Goal: Task Accomplishment & Management: Manage account settings

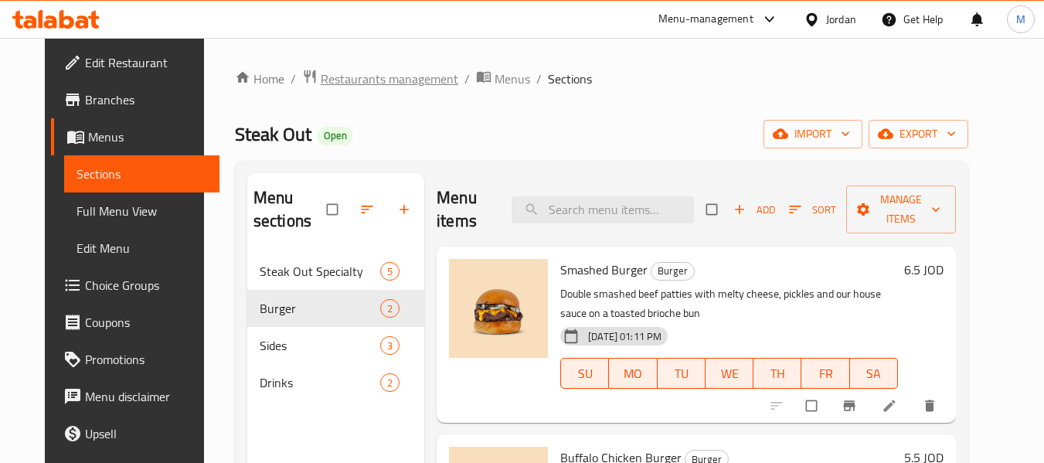
click at [355, 79] on span "Restaurants management" at bounding box center [390, 79] width 138 height 19
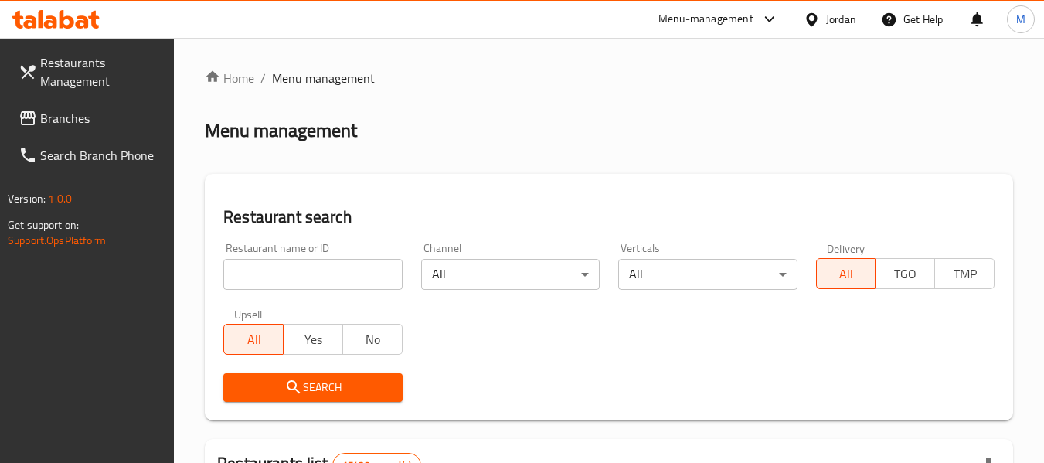
click at [823, 9] on div "Jordan" at bounding box center [830, 19] width 77 height 37
click at [813, 22] on icon at bounding box center [811, 18] width 11 height 13
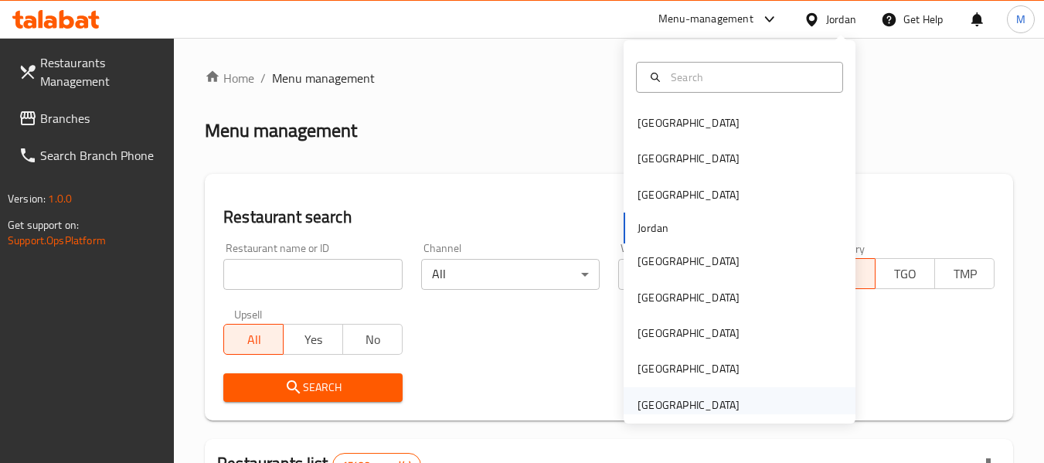
click at [702, 409] on div "[GEOGRAPHIC_DATA]" at bounding box center [689, 405] width 102 height 17
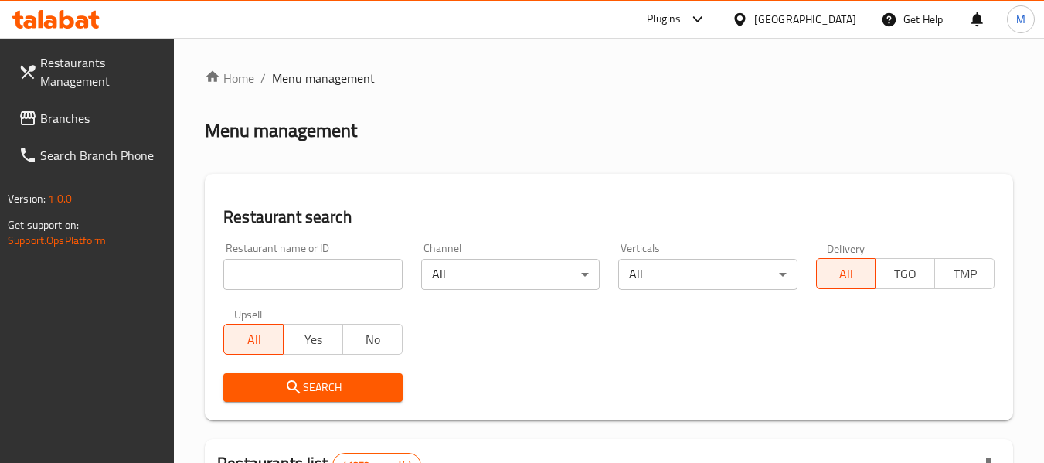
click at [90, 125] on span "Branches" at bounding box center [101, 118] width 122 height 19
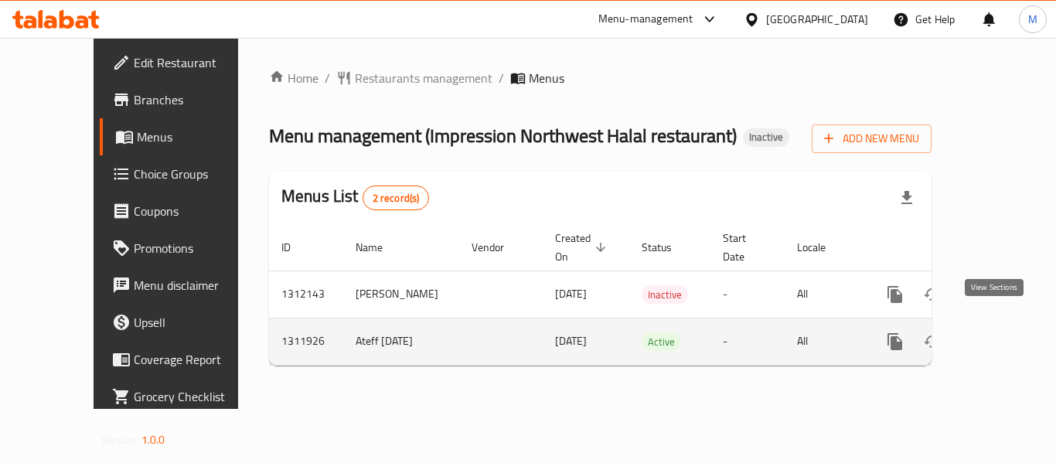
click at [1007, 323] on link "enhanced table" at bounding box center [1006, 341] width 37 height 37
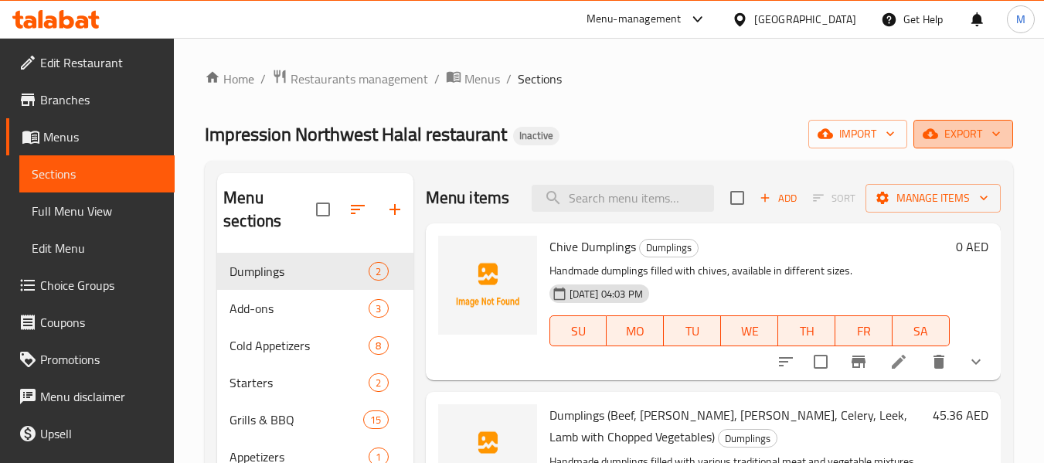
click at [976, 138] on span "export" at bounding box center [963, 133] width 75 height 19
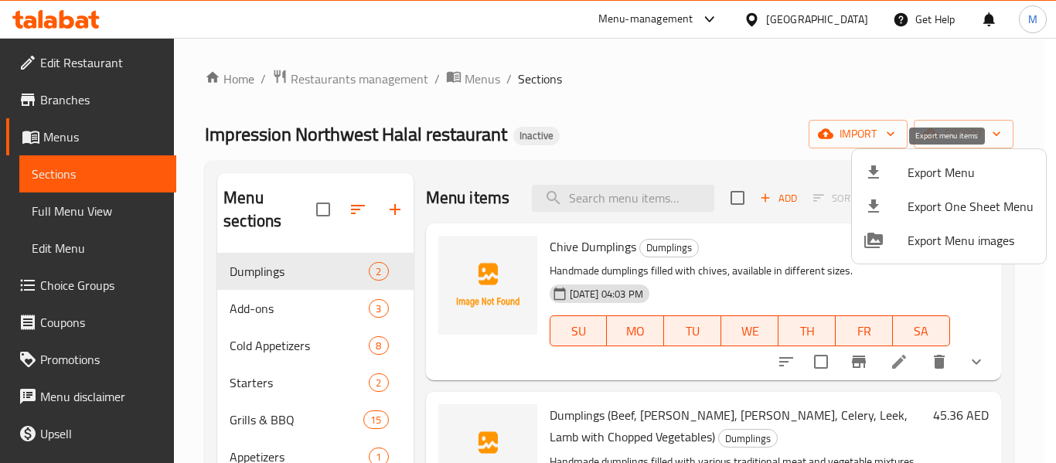
click at [962, 164] on span "Export Menu" at bounding box center [971, 172] width 126 height 19
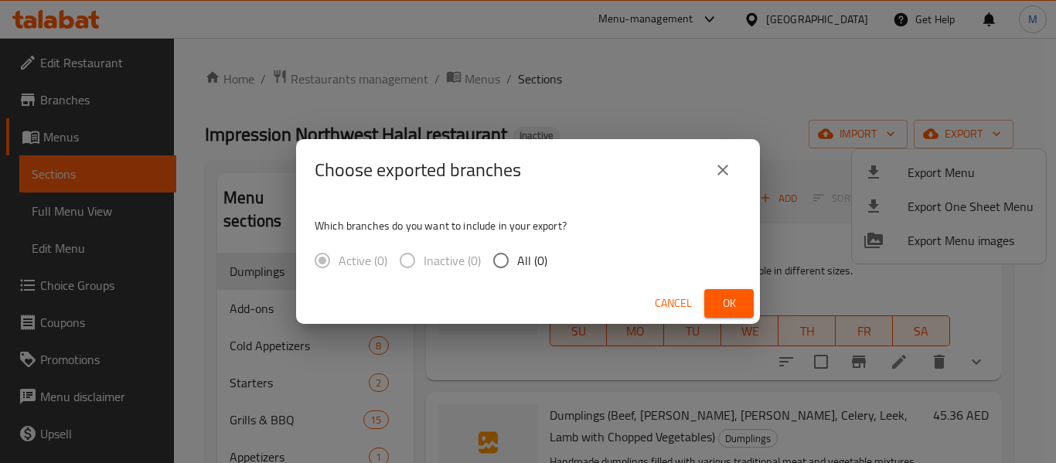
click at [514, 257] on input "All (0)" at bounding box center [501, 260] width 32 height 32
radio input "true"
click at [680, 314] on button "Cancel" at bounding box center [673, 303] width 49 height 29
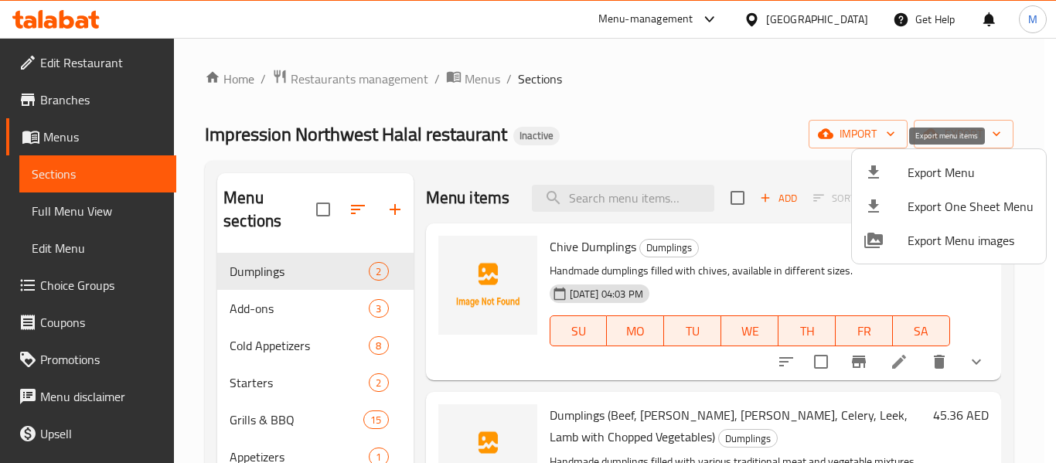
click at [903, 175] on div at bounding box center [885, 172] width 43 height 19
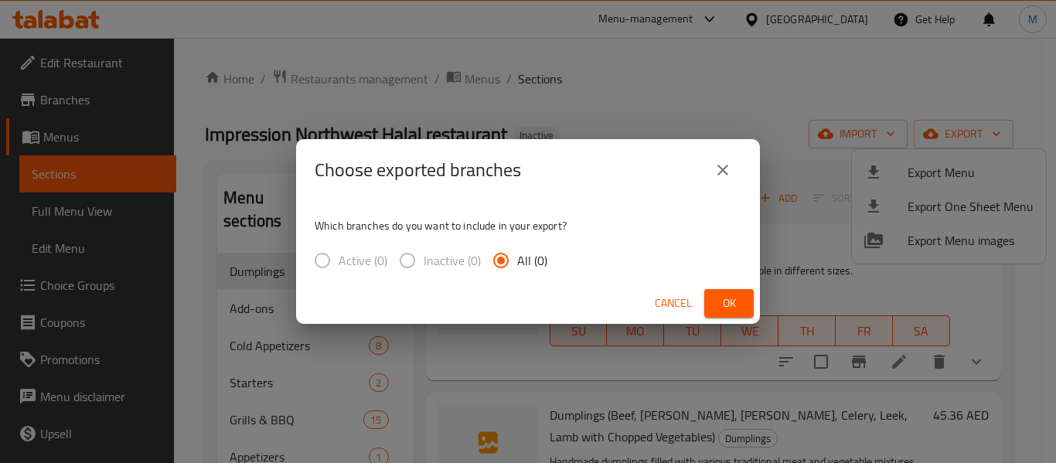
click at [509, 264] on input "All (0)" at bounding box center [501, 260] width 32 height 32
click at [665, 299] on span "Cancel" at bounding box center [673, 303] width 37 height 19
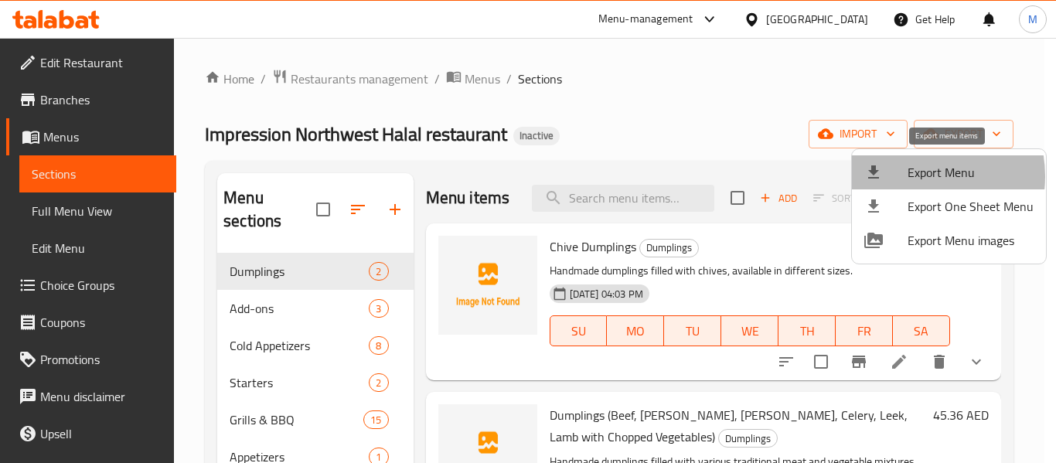
click at [913, 176] on span "Export Menu" at bounding box center [971, 172] width 126 height 19
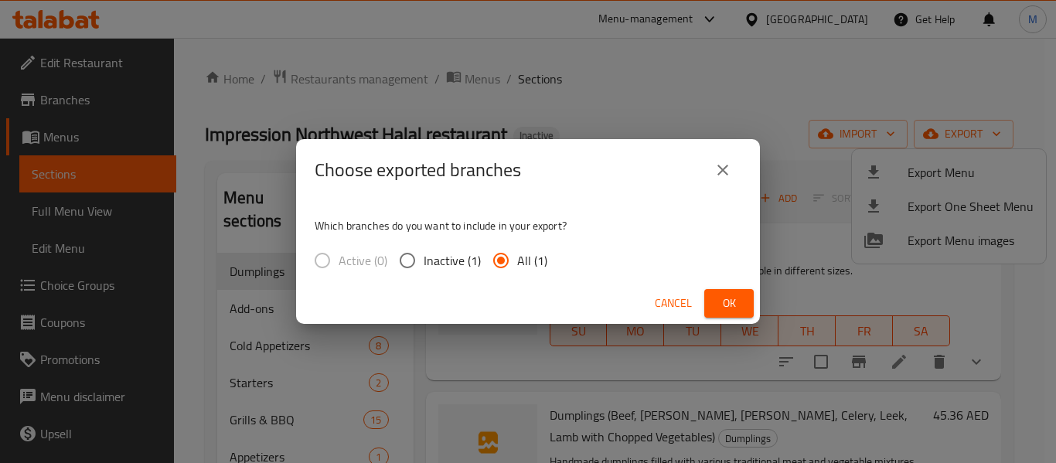
click at [712, 297] on button "Ok" at bounding box center [728, 303] width 49 height 29
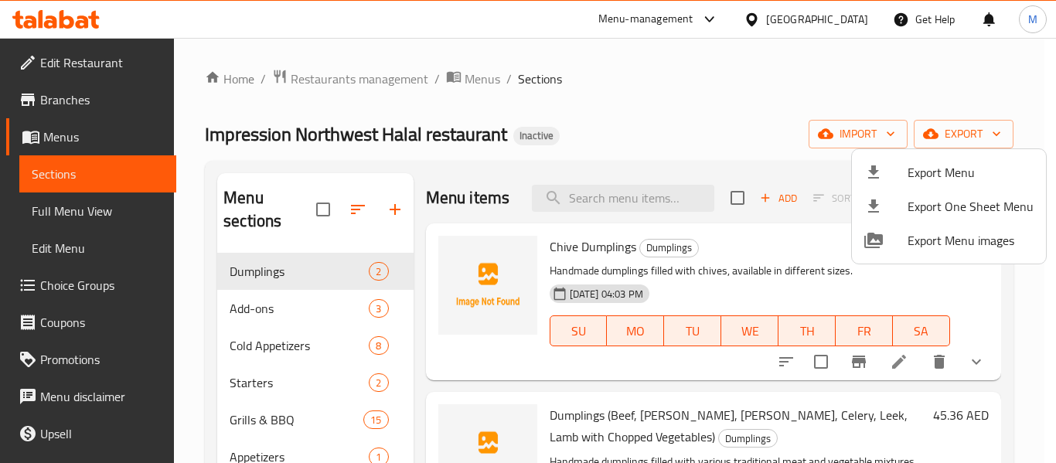
click at [836, 21] on div at bounding box center [528, 231] width 1056 height 463
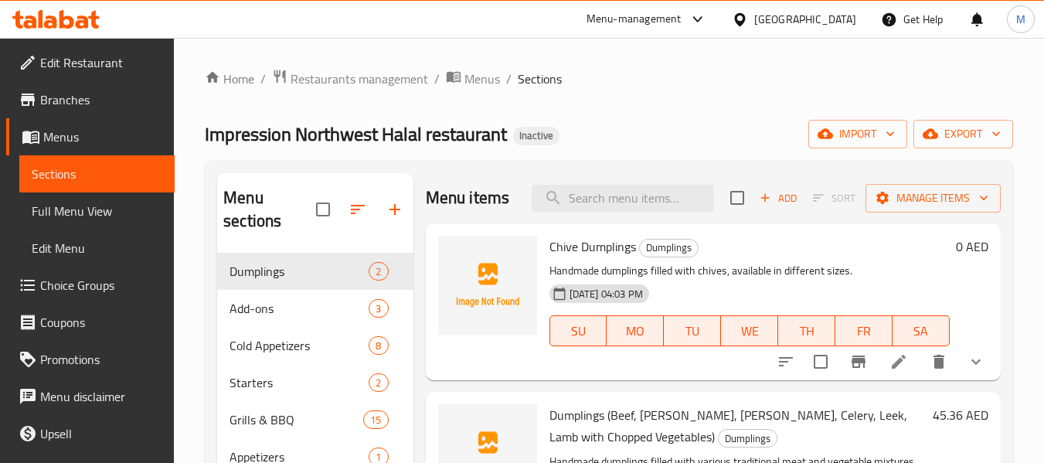
click at [765, 19] on div "[GEOGRAPHIC_DATA]" at bounding box center [805, 19] width 102 height 17
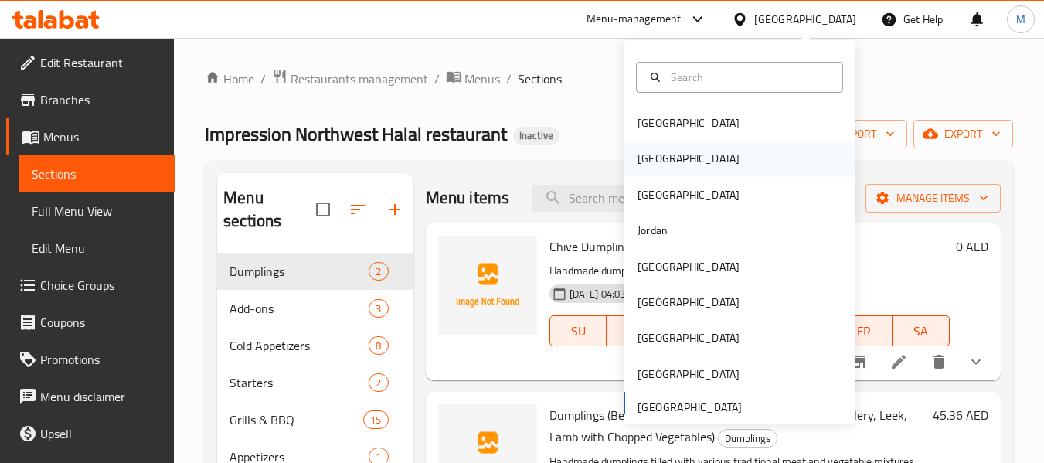
click at [676, 157] on div "[GEOGRAPHIC_DATA]" at bounding box center [740, 159] width 232 height 36
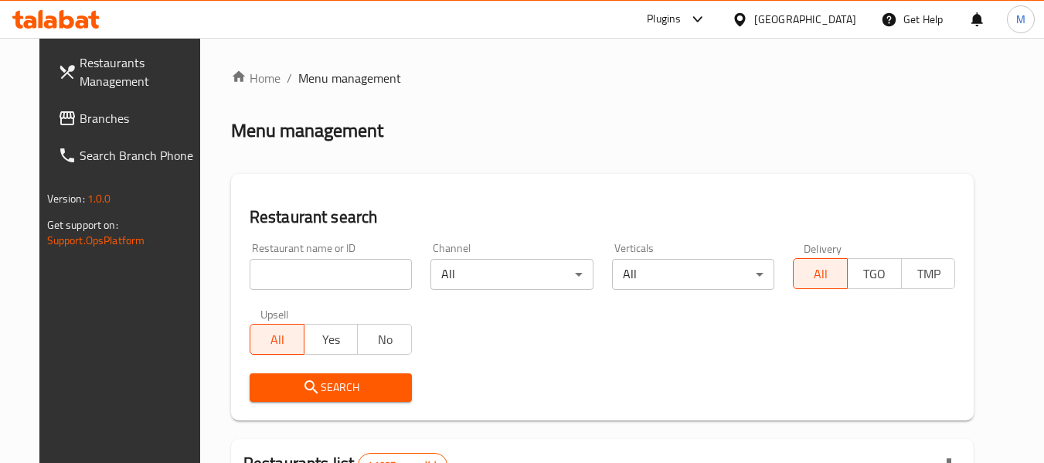
click at [291, 264] on input "search" at bounding box center [331, 274] width 162 height 31
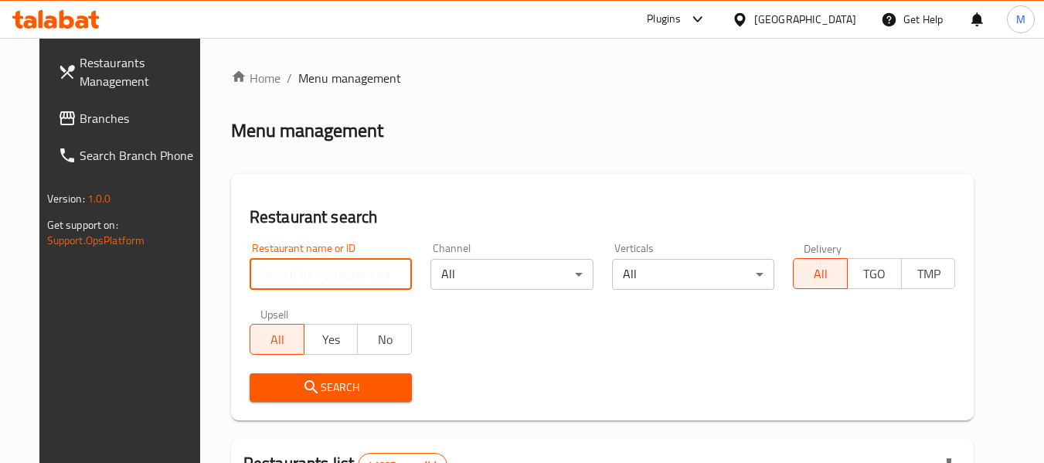
paste input "Tornado Dubai Restaurant & Cafe"
drag, startPoint x: 347, startPoint y: 280, endPoint x: 443, endPoint y: 288, distance: 96.2
click at [443, 288] on div "Restaurant name or ID Tornado Dubai Restaurant & Cafe Restaurant name or ID Cha…" at bounding box center [602, 322] width 725 height 178
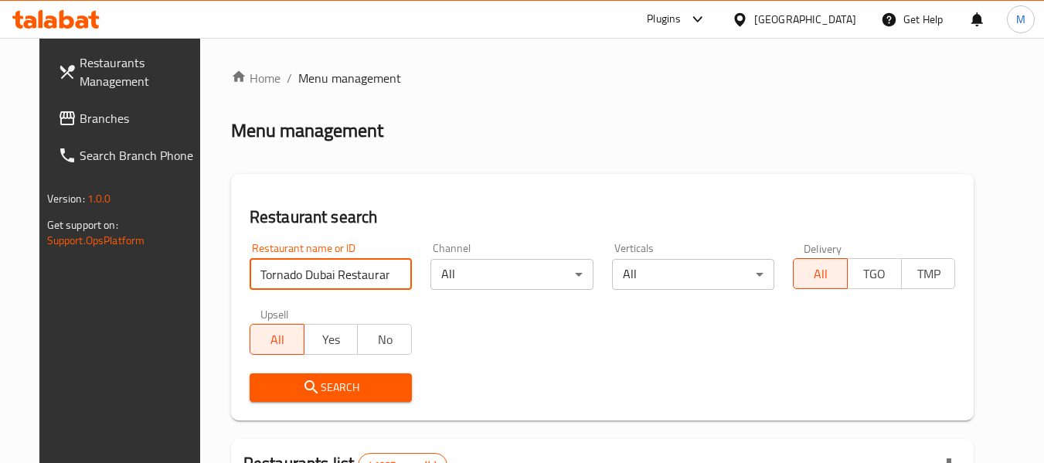
type input "Tornado Dubai Restaurant"
click button "Search" at bounding box center [331, 387] width 162 height 29
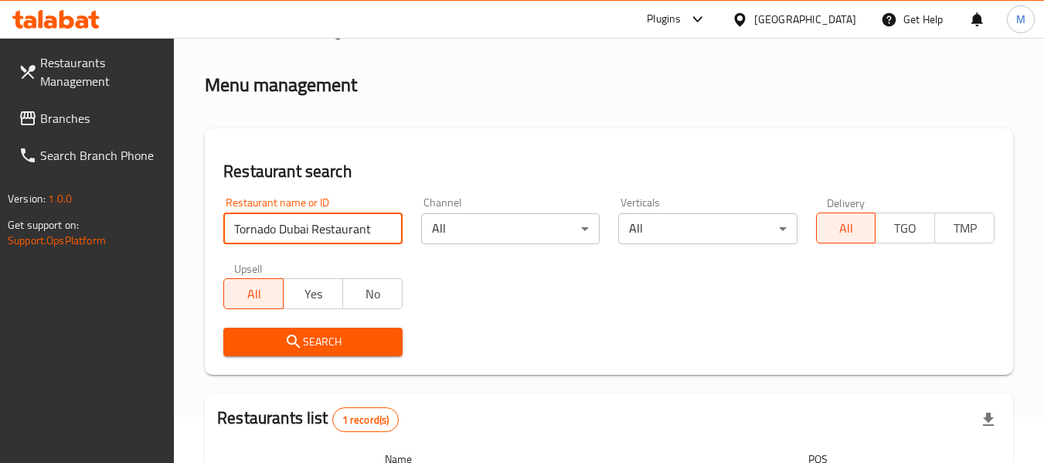
scroll to position [246, 0]
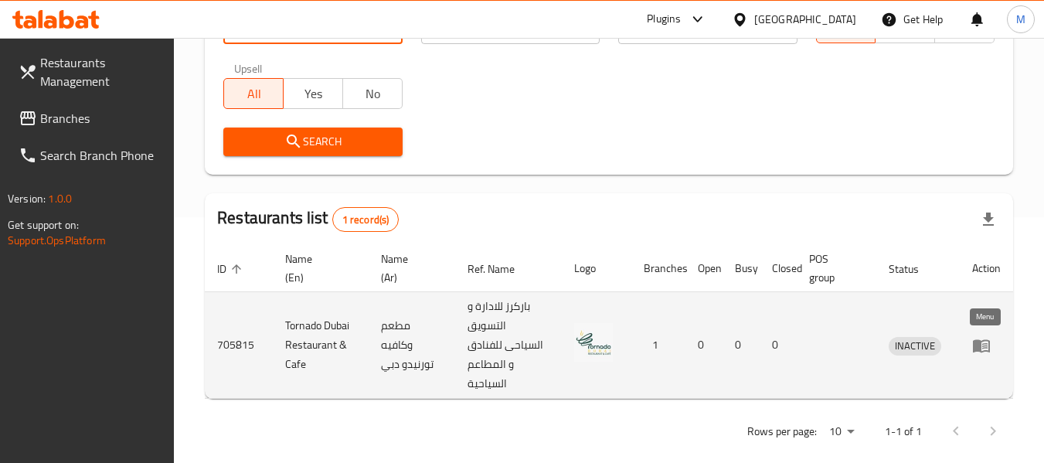
click at [988, 345] on icon "enhanced table" at bounding box center [981, 345] width 19 height 19
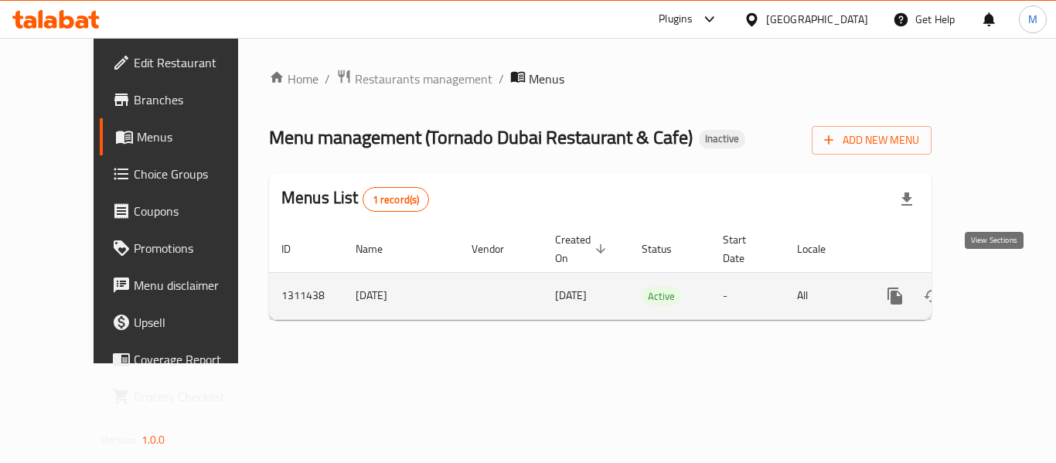
click at [1004, 278] on link "enhanced table" at bounding box center [1006, 296] width 37 height 37
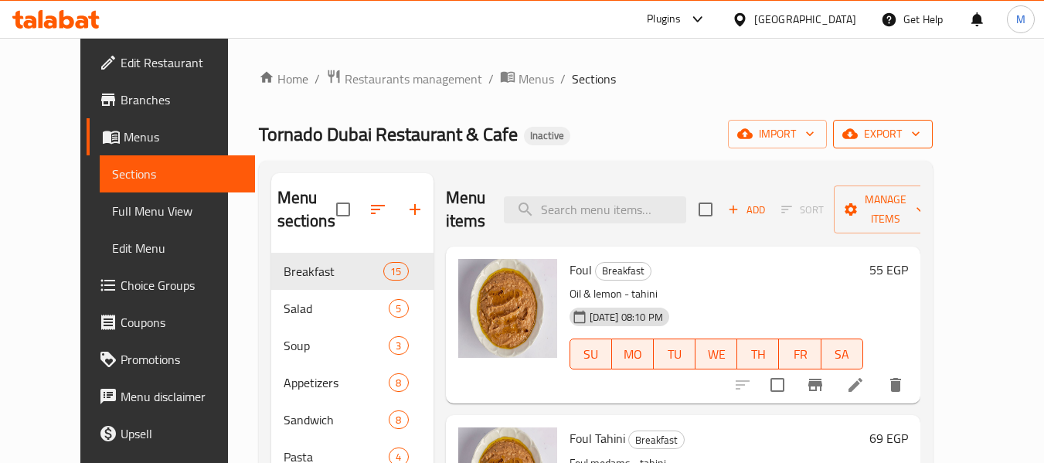
click at [921, 131] on span "export" at bounding box center [883, 133] width 75 height 19
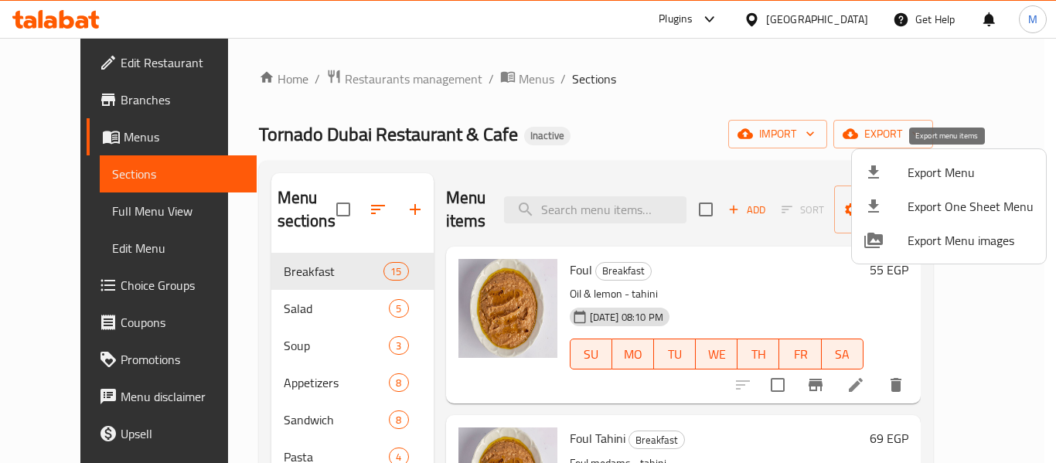
click at [932, 168] on span "Export Menu" at bounding box center [971, 172] width 126 height 19
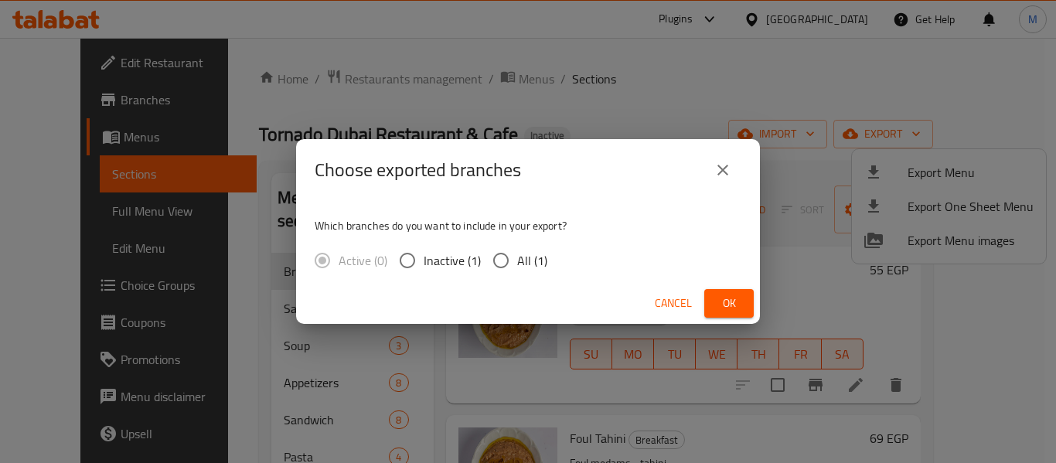
click at [496, 256] on input "All (1)" at bounding box center [501, 260] width 32 height 32
radio input "true"
click at [733, 301] on span "Ok" at bounding box center [729, 303] width 25 height 19
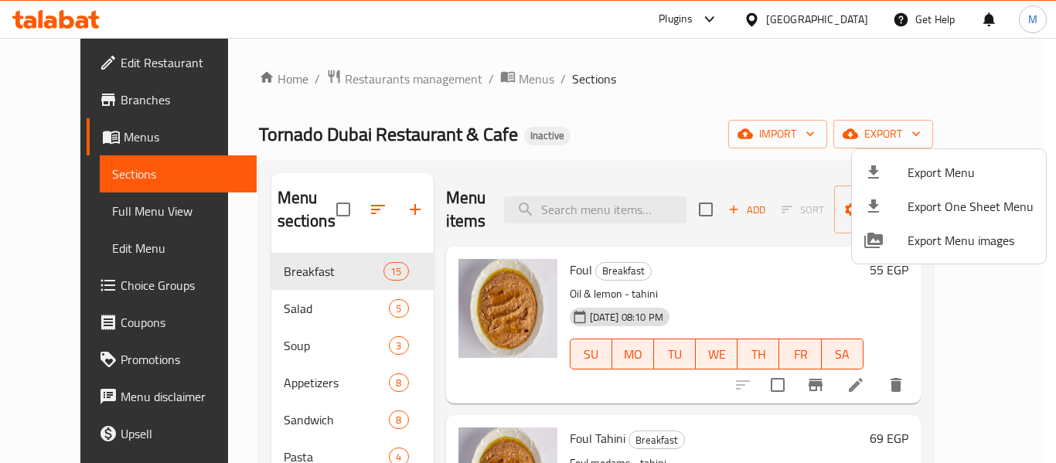
click at [626, 212] on div at bounding box center [528, 231] width 1056 height 463
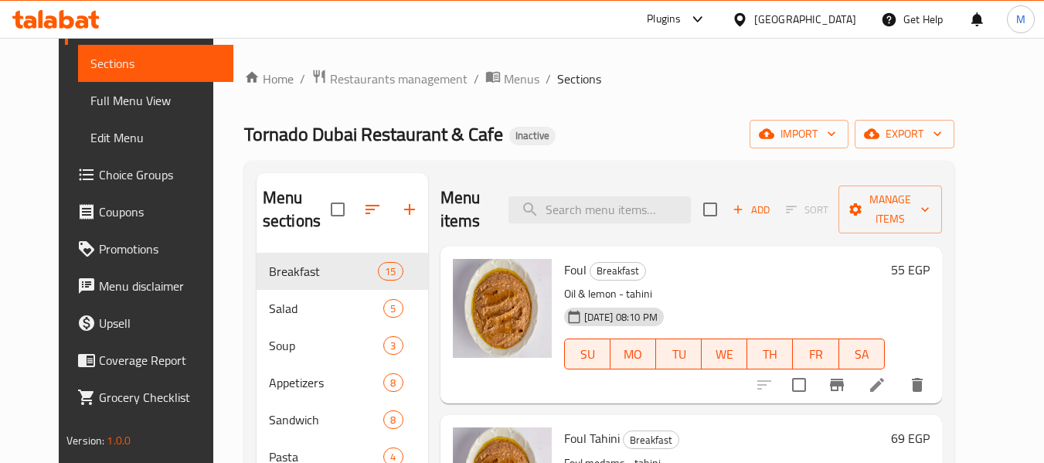
scroll to position [618, 0]
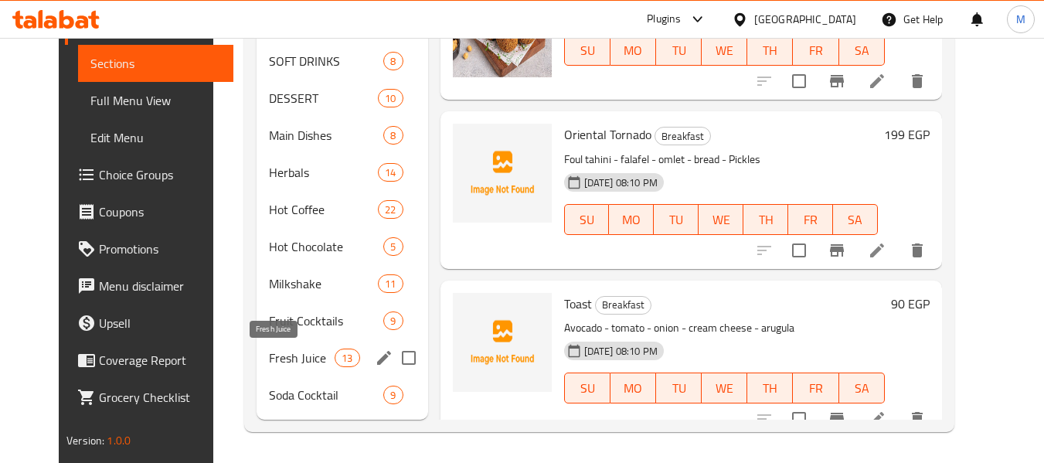
click at [274, 355] on span "Fresh Juice" at bounding box center [302, 358] width 66 height 19
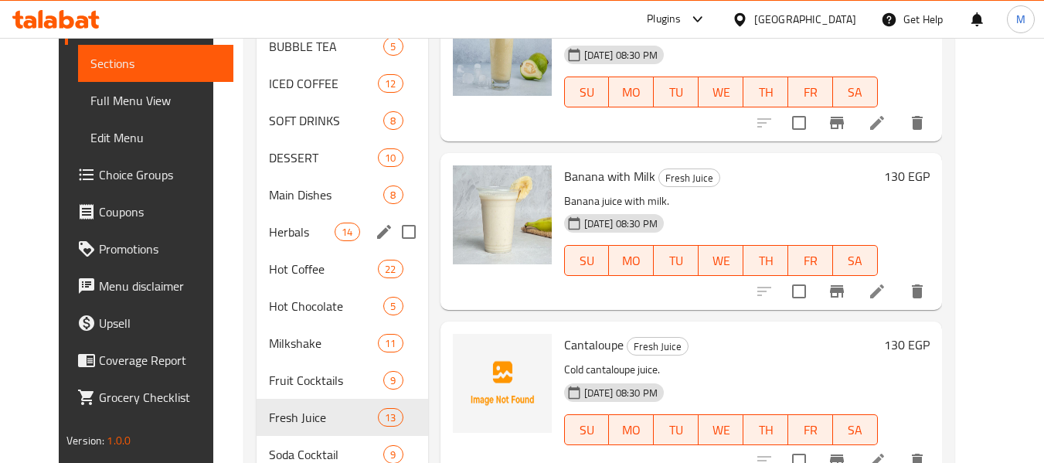
scroll to position [618, 0]
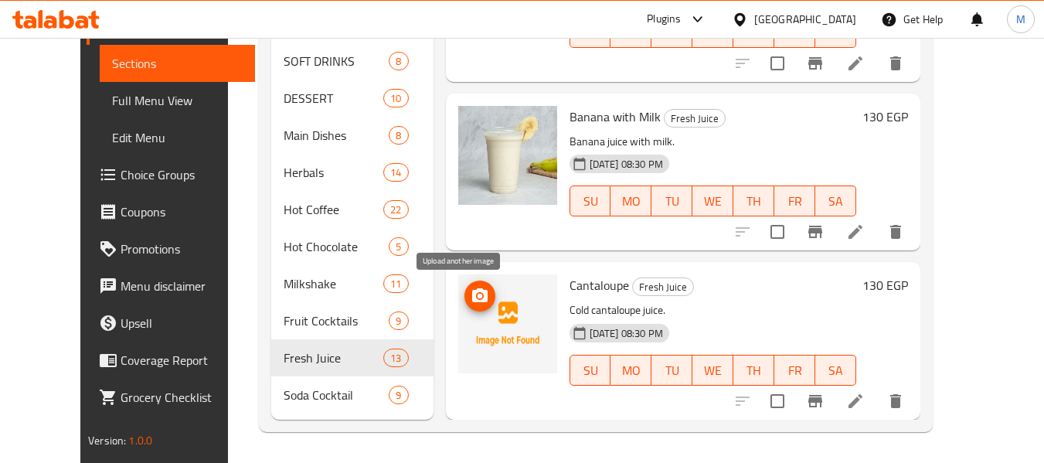
click at [472, 294] on icon "upload picture" at bounding box center [479, 295] width 15 height 14
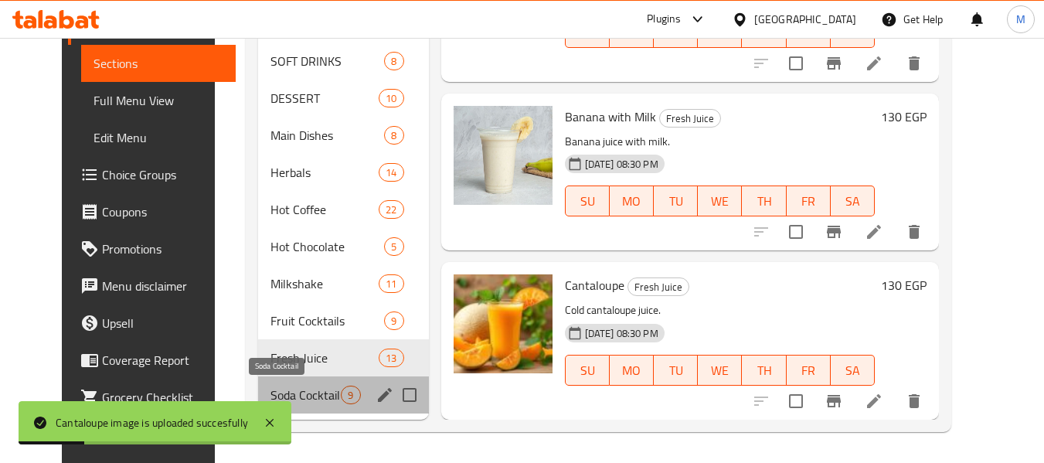
click at [318, 386] on span "Soda Cocktail" at bounding box center [306, 395] width 70 height 19
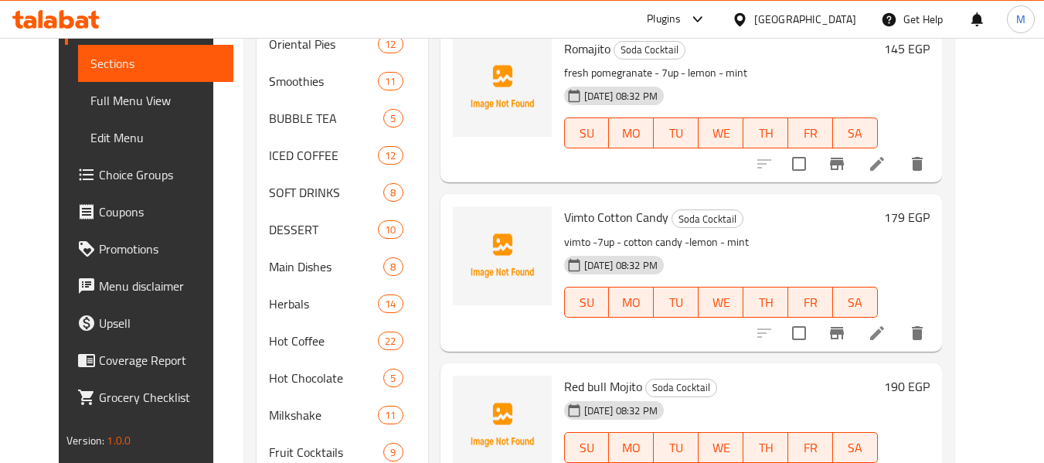
scroll to position [618, 0]
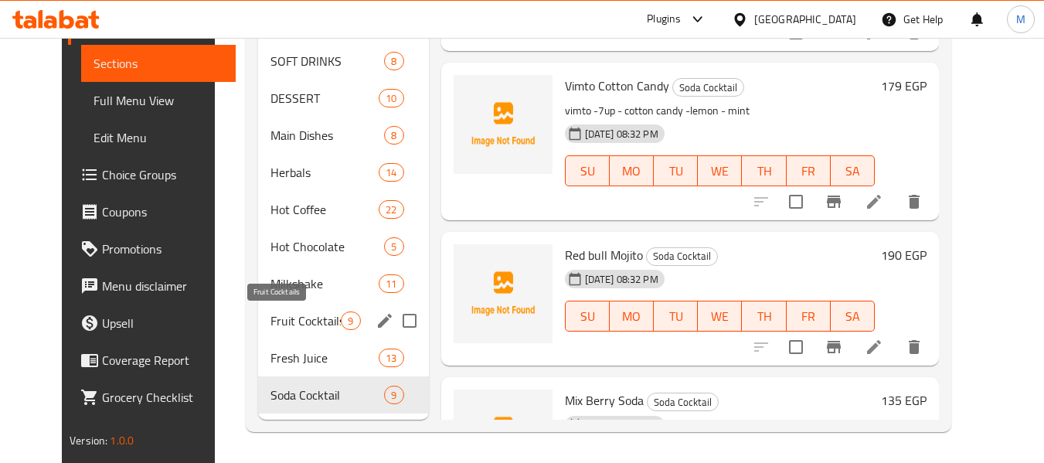
click at [279, 329] on span "Fruit Cocktails" at bounding box center [306, 321] width 70 height 19
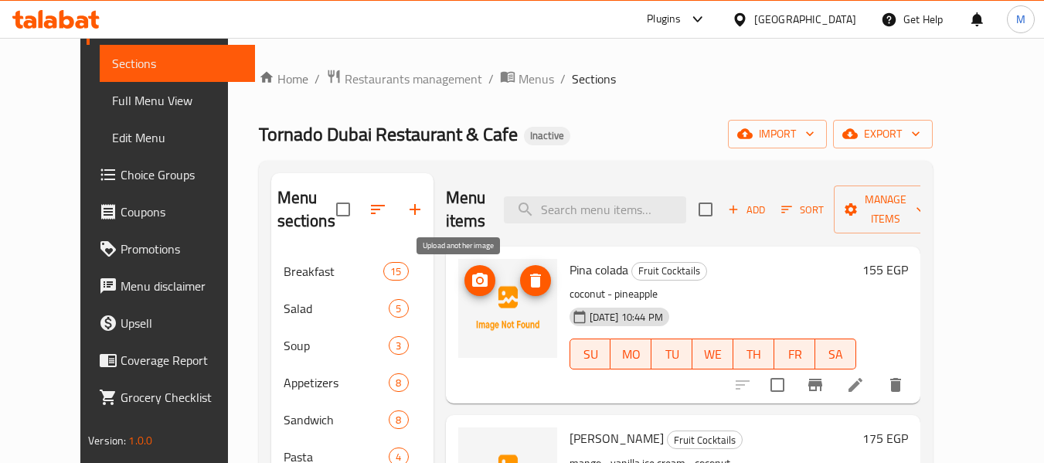
click at [472, 276] on icon "upload picture" at bounding box center [479, 280] width 15 height 14
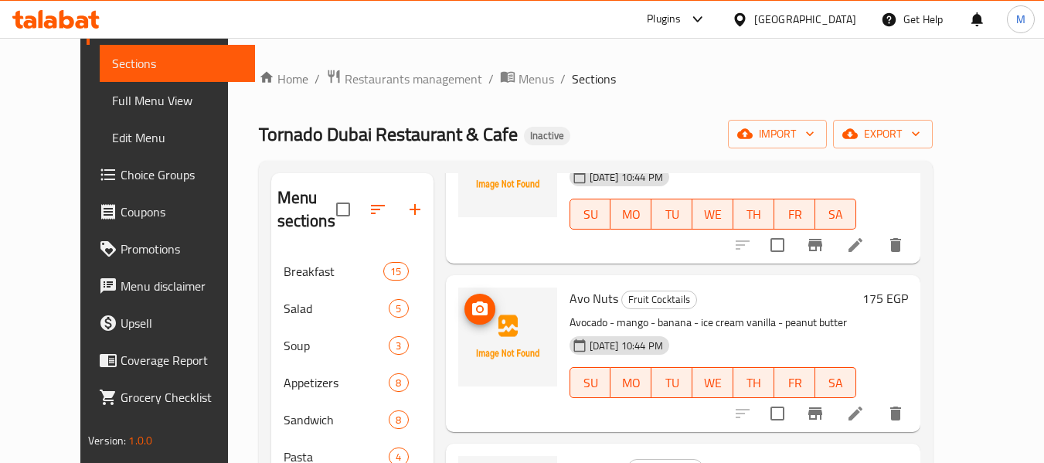
scroll to position [232, 0]
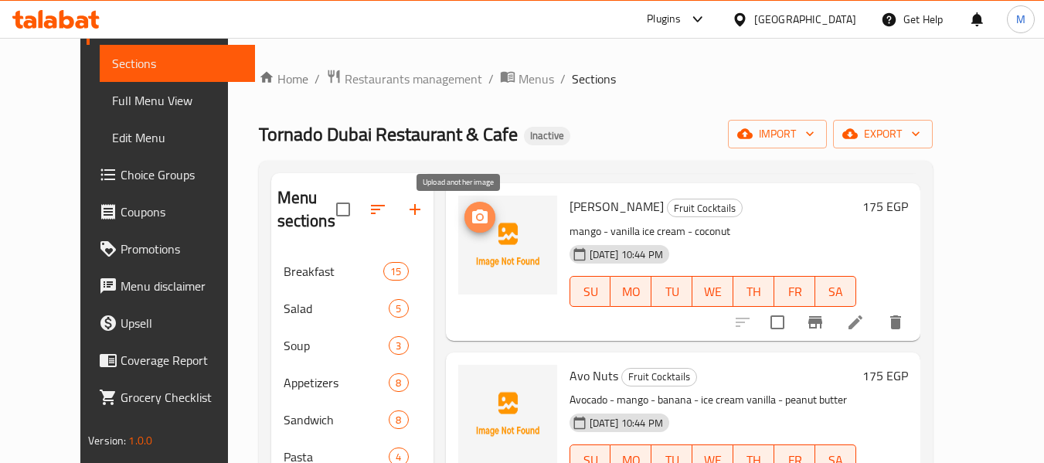
click at [472, 213] on icon "upload picture" at bounding box center [479, 216] width 15 height 14
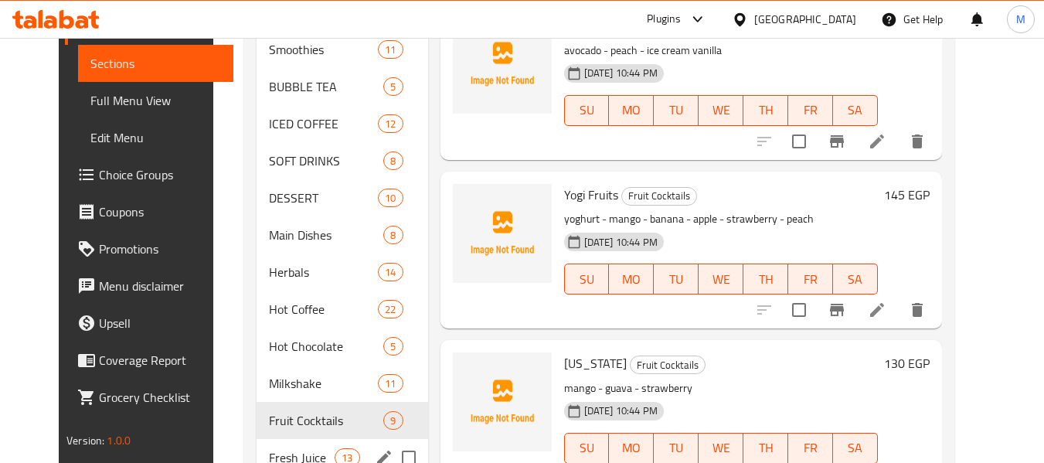
scroll to position [618, 0]
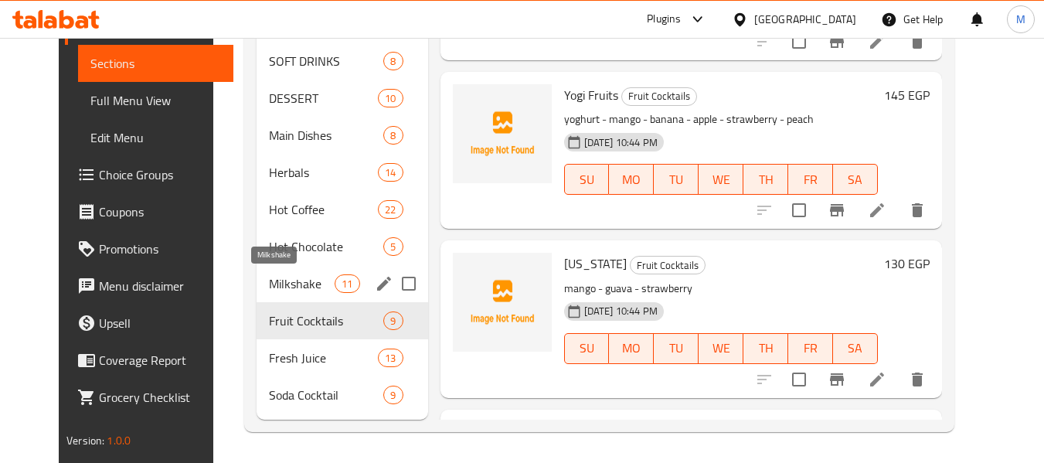
click at [269, 290] on span "Milkshake" at bounding box center [302, 283] width 66 height 19
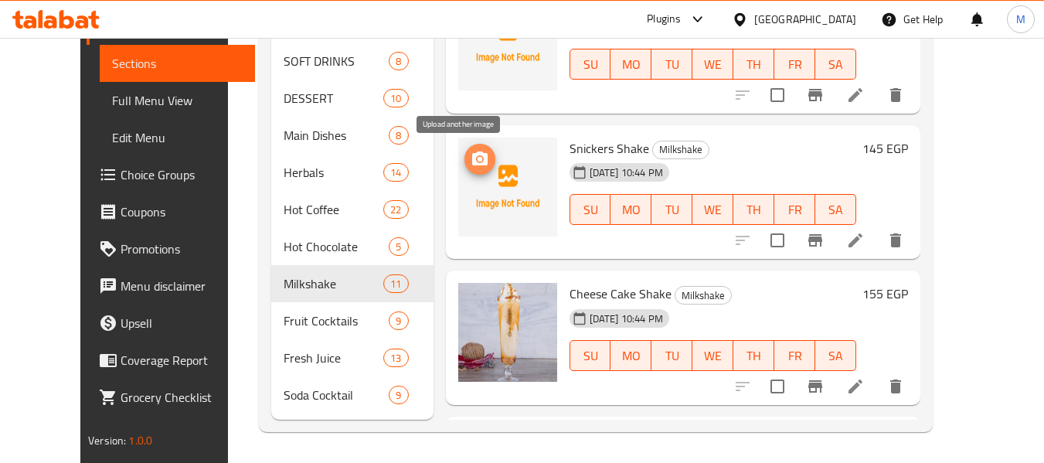
click at [472, 164] on icon "upload picture" at bounding box center [479, 159] width 15 height 14
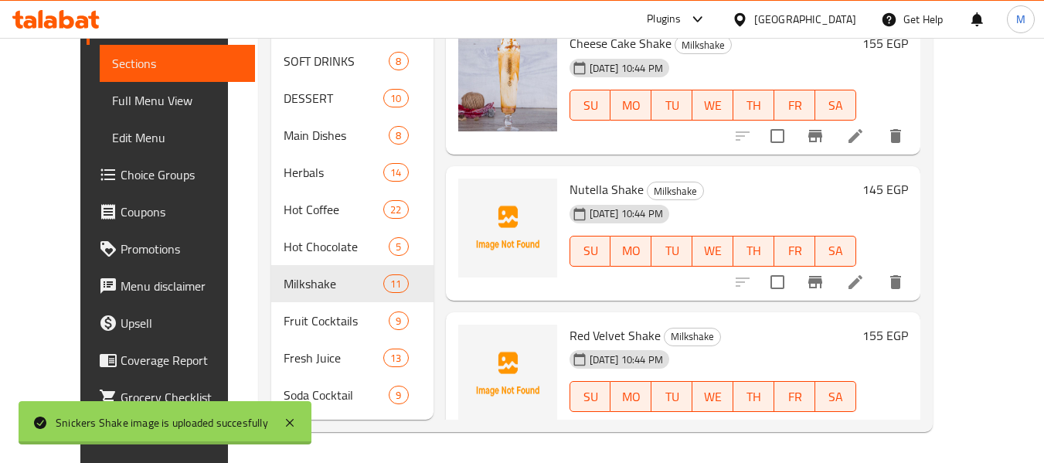
scroll to position [491, 0]
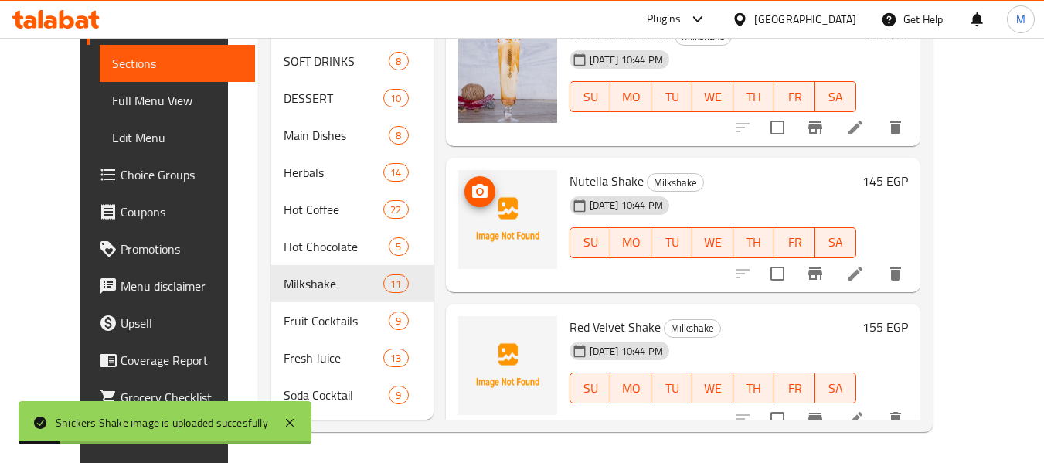
click at [472, 191] on icon "upload picture" at bounding box center [479, 191] width 15 height 14
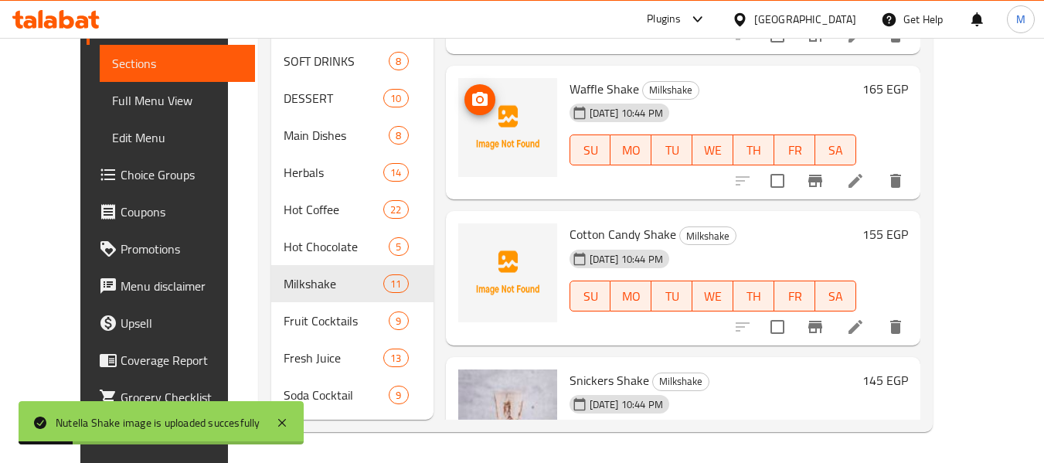
scroll to position [155, 0]
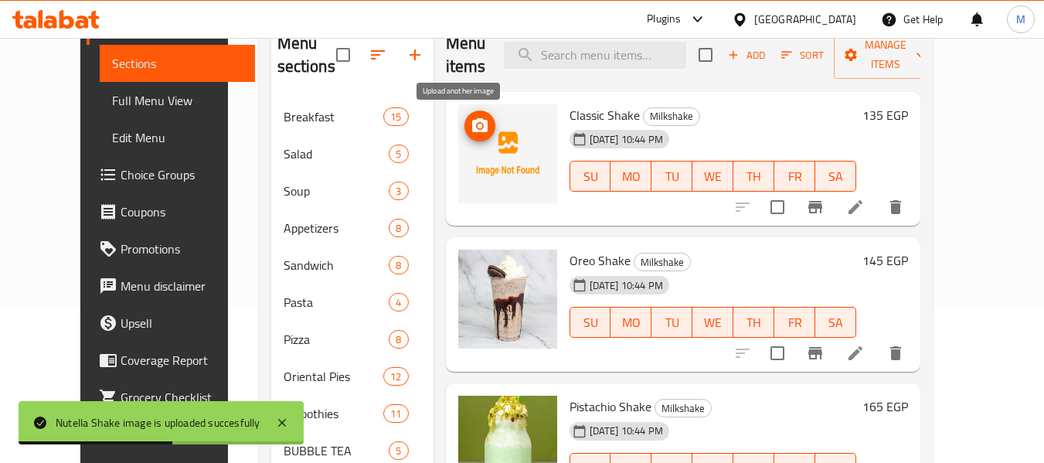
click at [472, 122] on icon "upload picture" at bounding box center [479, 125] width 15 height 14
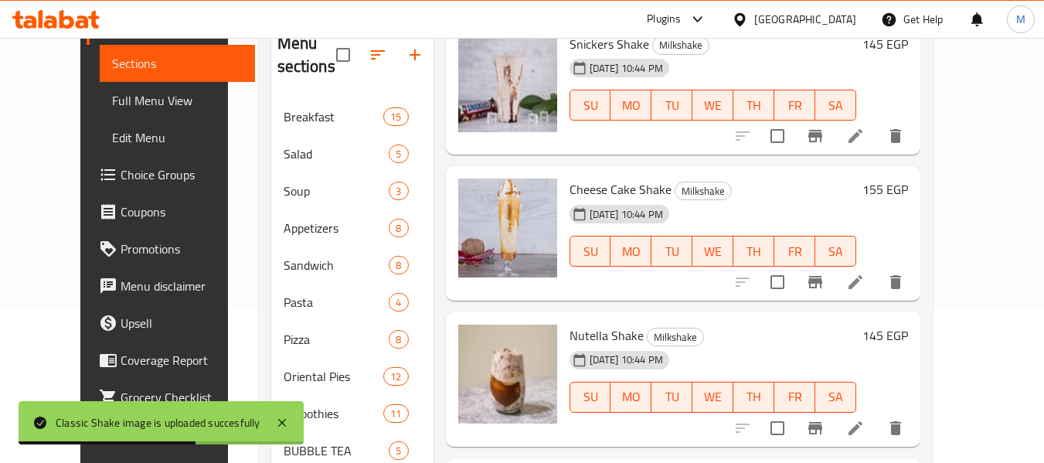
scroll to position [618, 0]
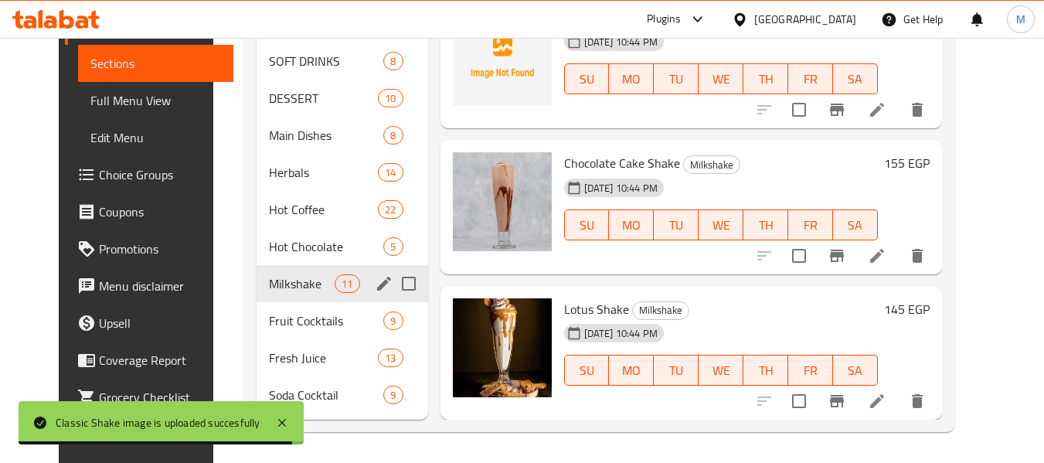
click at [315, 261] on div "Hot Chocolate 5" at bounding box center [343, 246] width 172 height 37
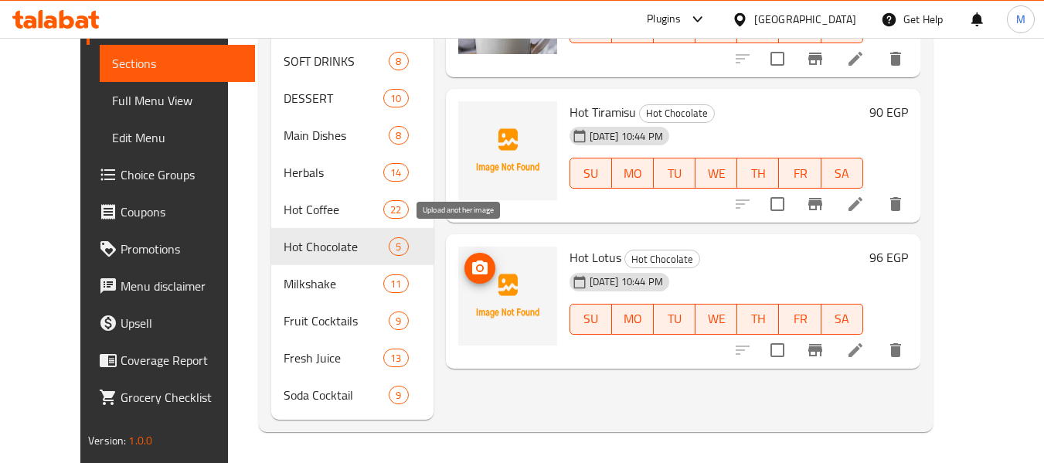
click at [472, 261] on icon "upload picture" at bounding box center [479, 268] width 15 height 14
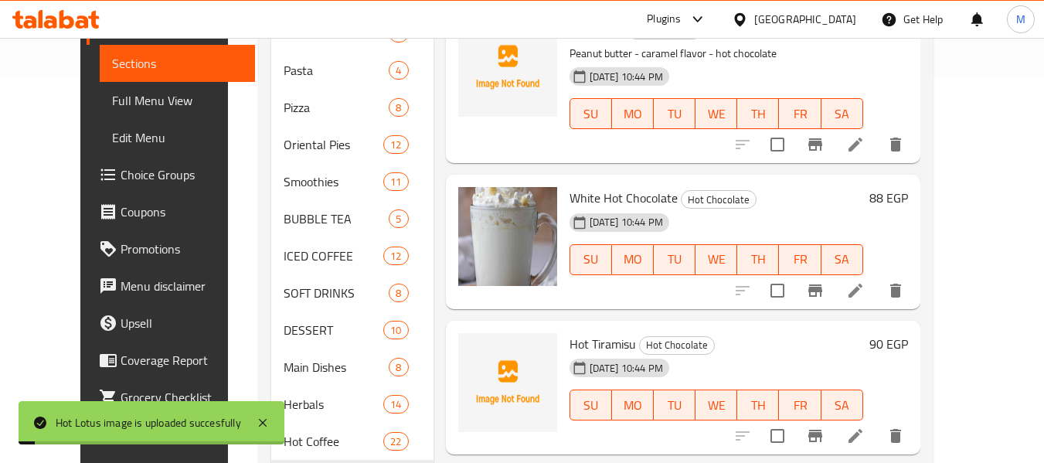
scroll to position [618, 0]
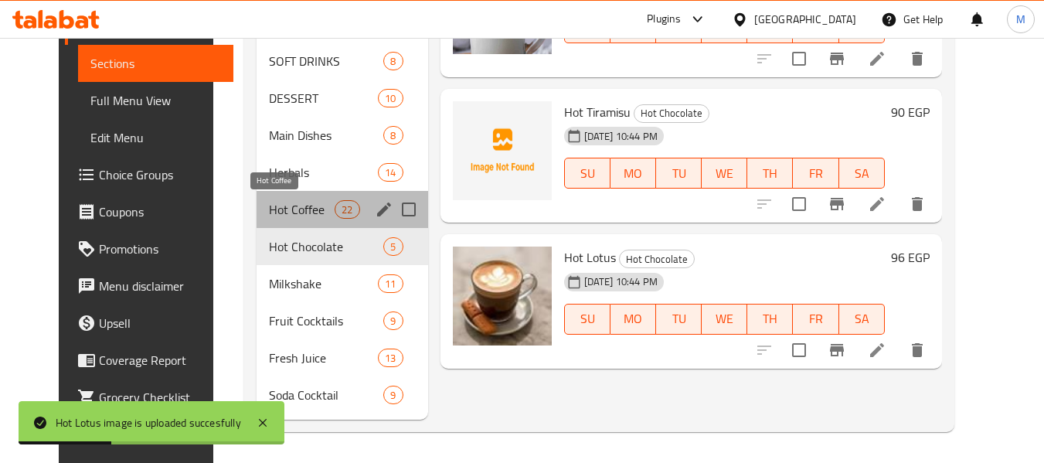
click at [270, 210] on span "Hot Coffee" at bounding box center [302, 209] width 66 height 19
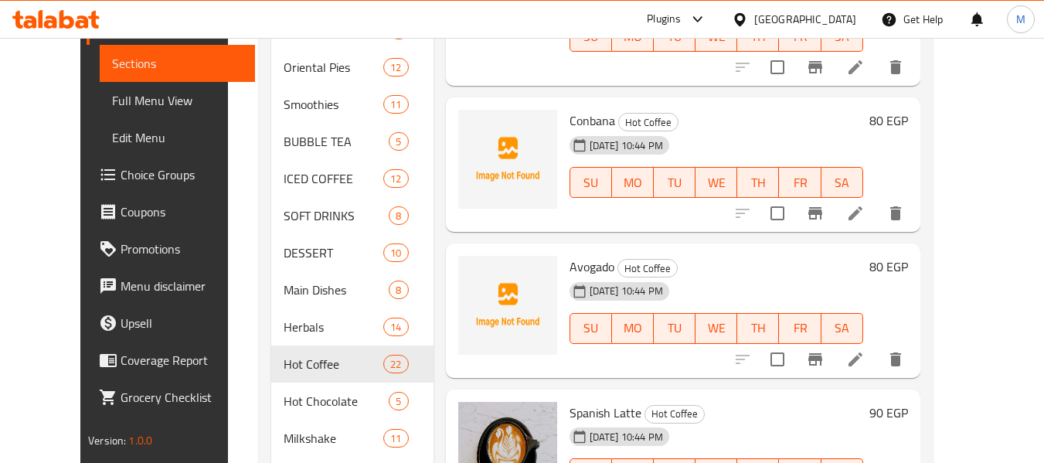
scroll to position [2059, 0]
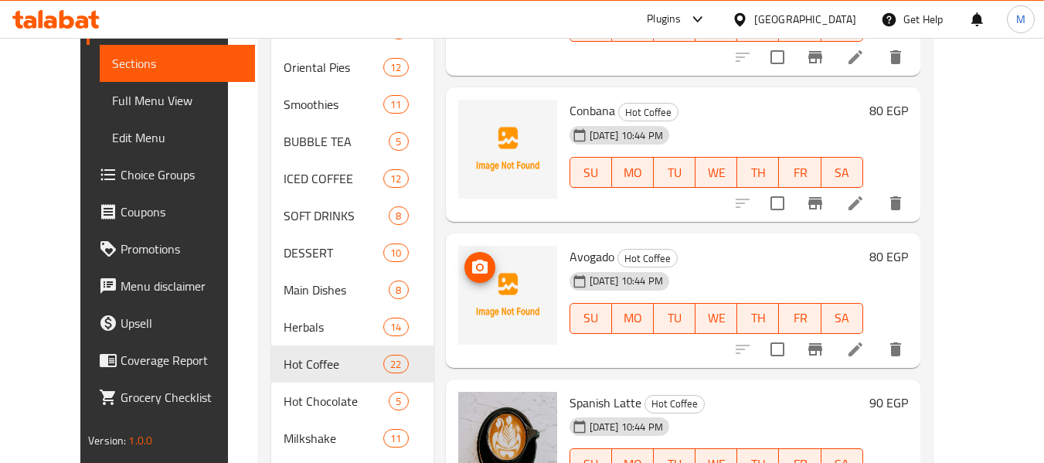
click at [471, 267] on icon "upload picture" at bounding box center [480, 267] width 19 height 19
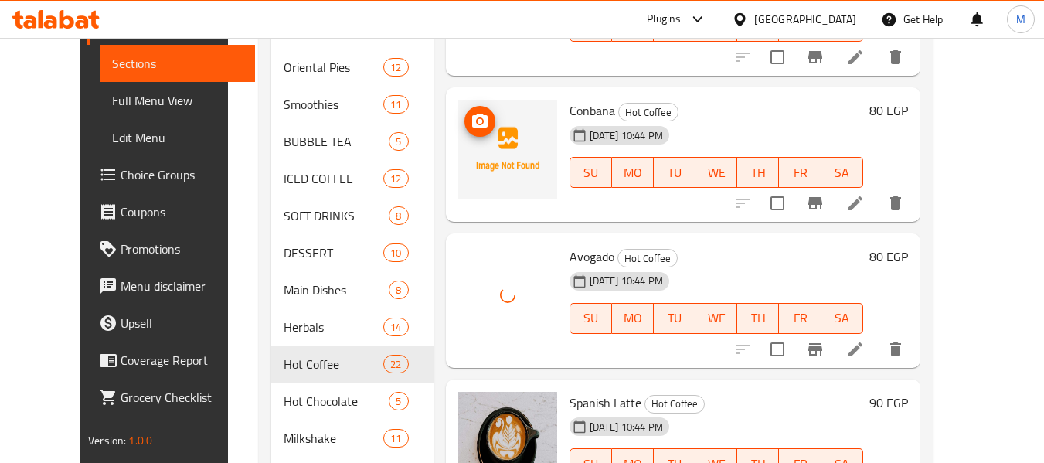
click at [471, 119] on icon "upload picture" at bounding box center [480, 121] width 19 height 19
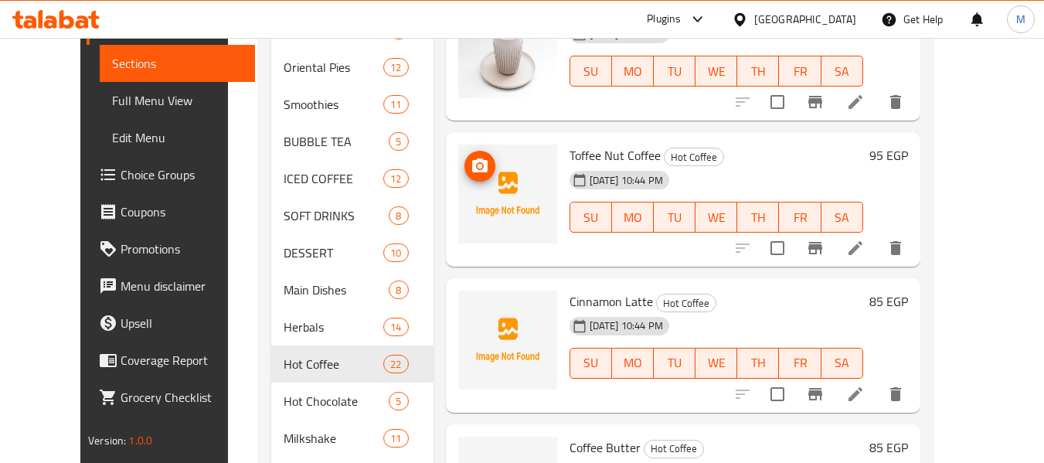
scroll to position [2750, 0]
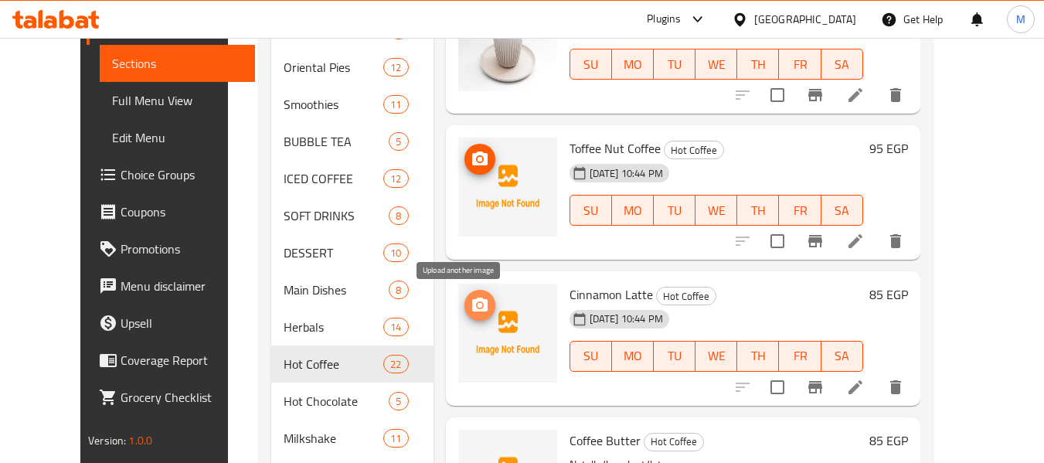
click at [472, 302] on icon "upload picture" at bounding box center [479, 305] width 15 height 14
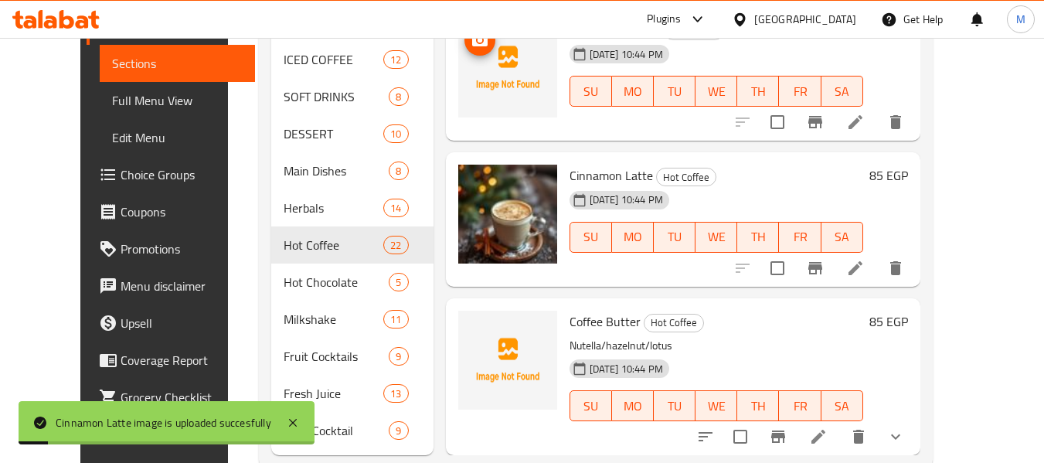
scroll to position [618, 0]
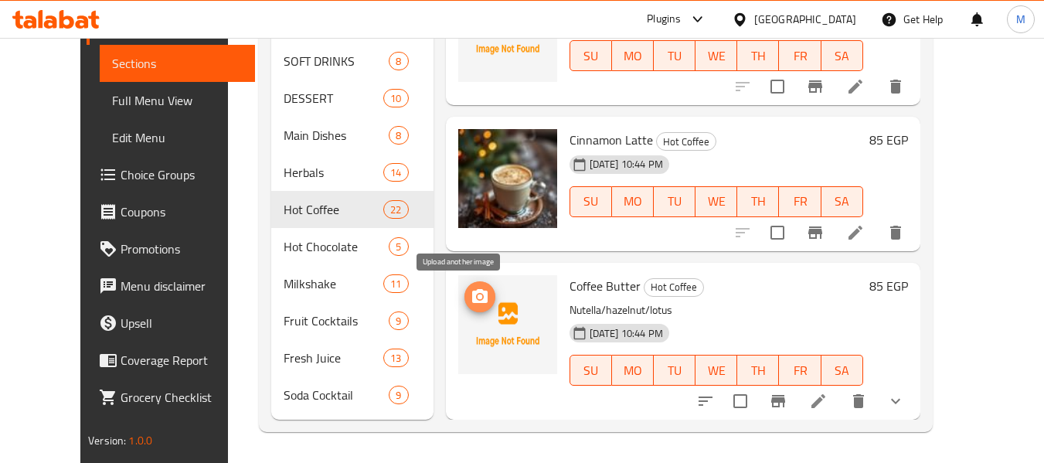
click at [472, 292] on icon "upload picture" at bounding box center [479, 296] width 15 height 14
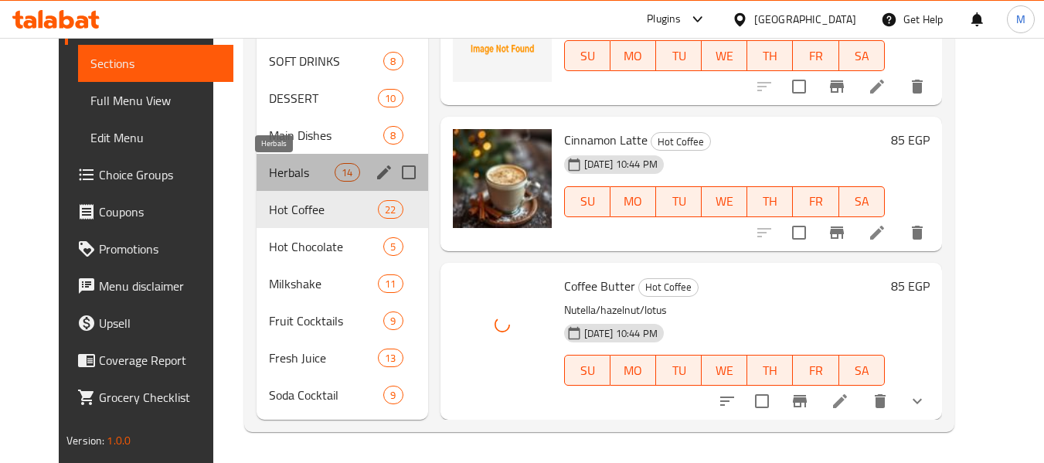
click at [279, 177] on span "Herbals" at bounding box center [302, 172] width 66 height 19
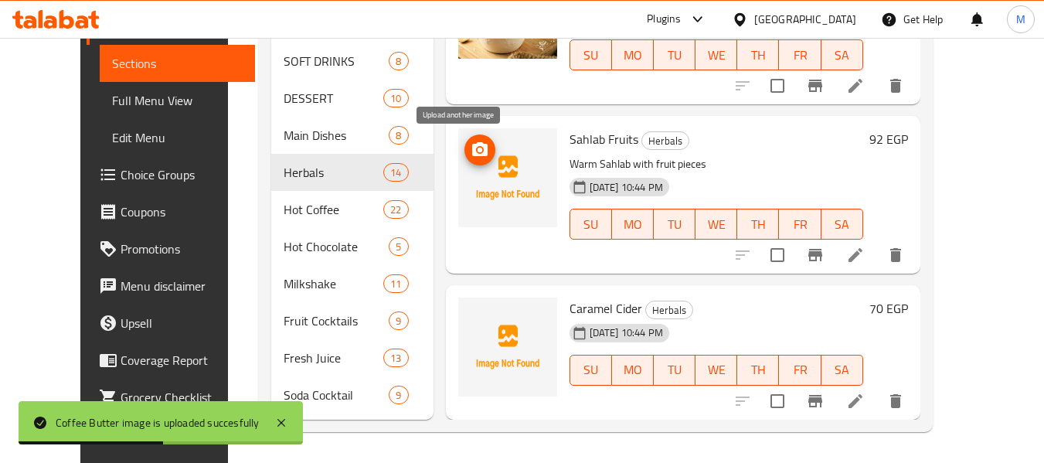
scroll to position [843, 0]
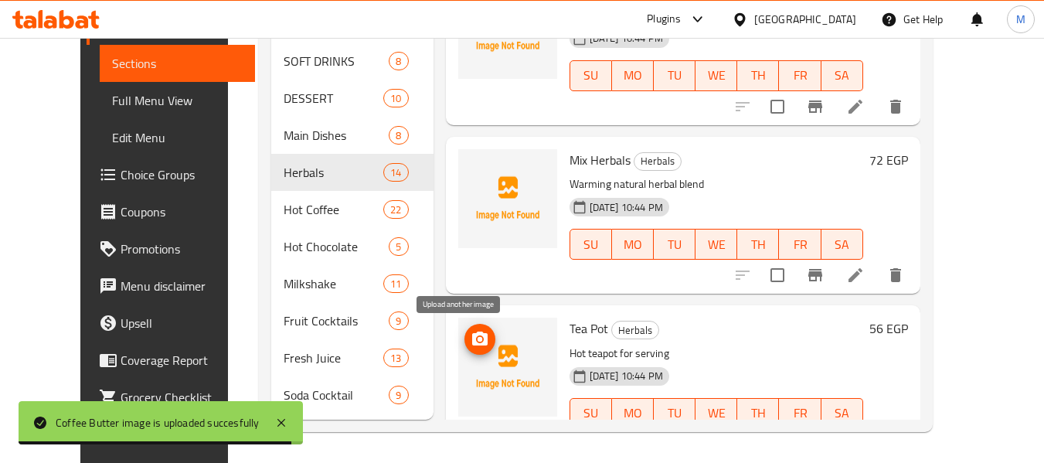
click at [472, 333] on icon "upload picture" at bounding box center [479, 339] width 15 height 14
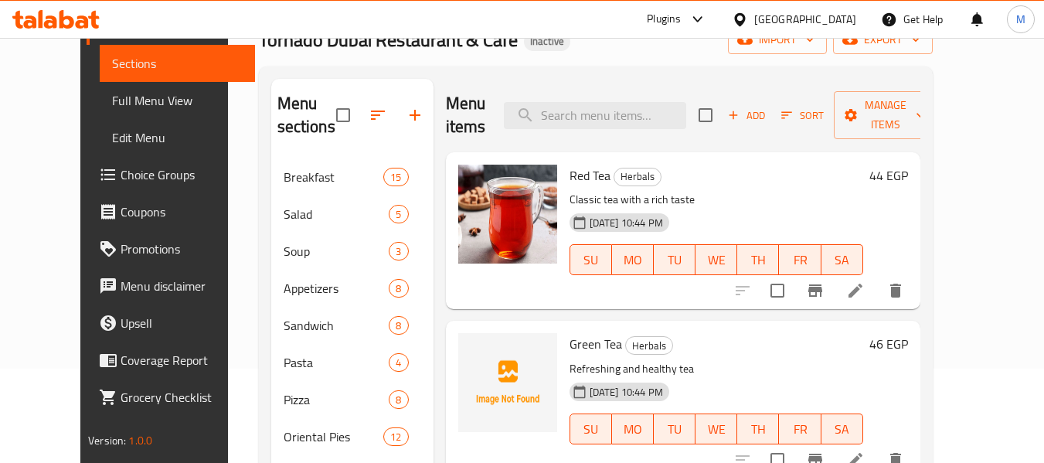
scroll to position [155, 0]
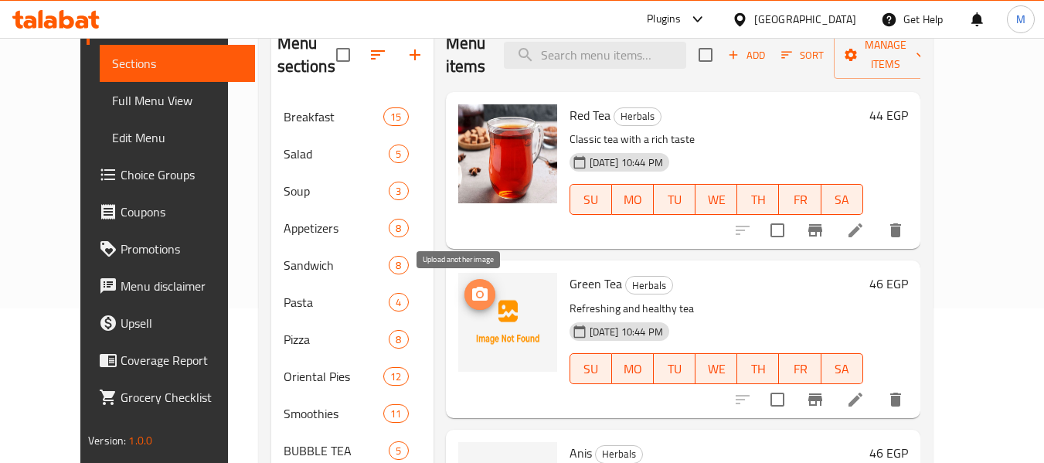
click at [472, 292] on icon "upload picture" at bounding box center [479, 294] width 15 height 14
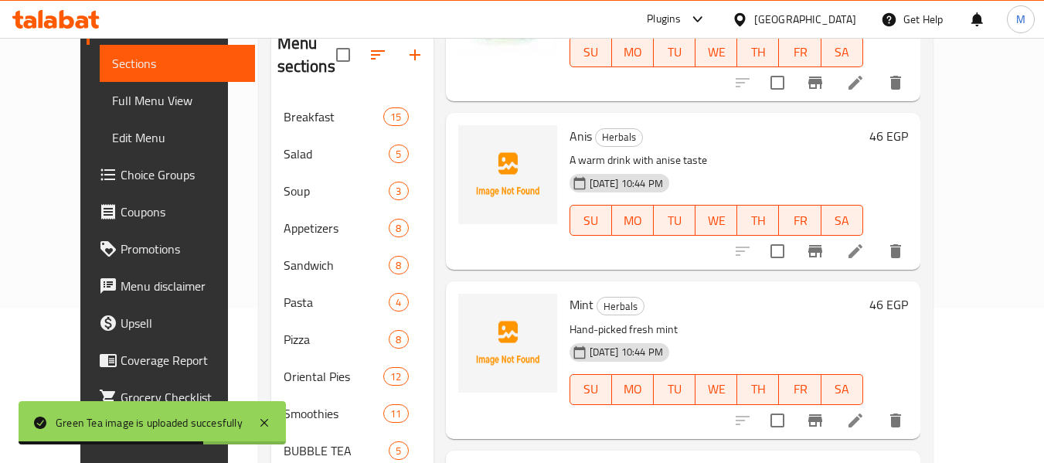
scroll to position [313, 0]
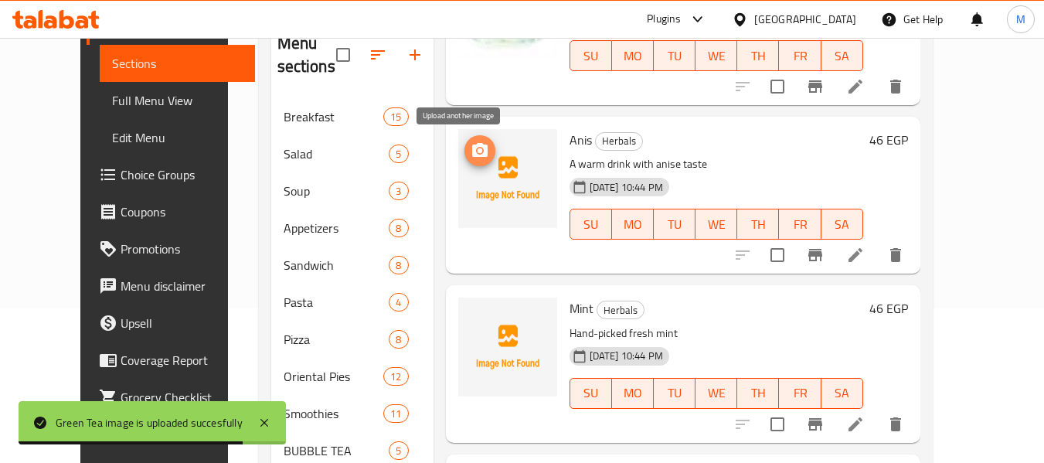
click at [471, 154] on icon "upload picture" at bounding box center [480, 150] width 19 height 19
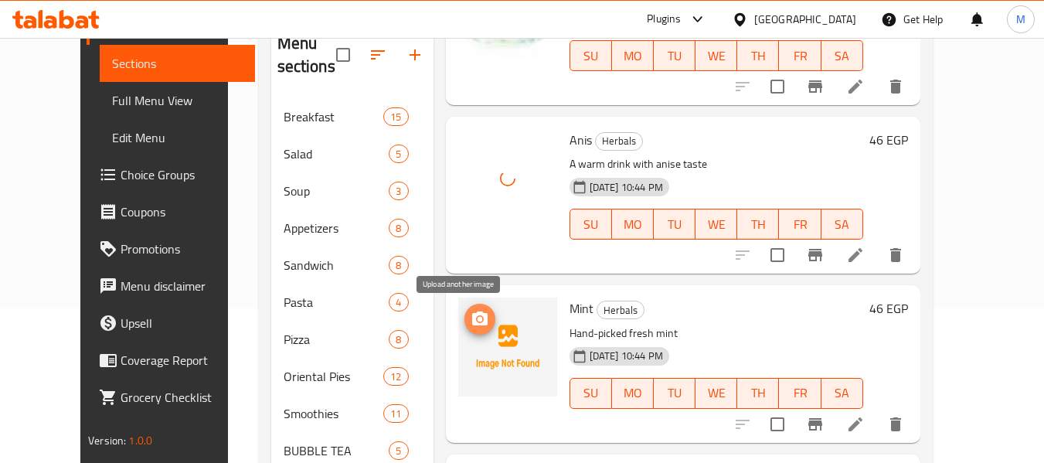
click at [472, 316] on icon "upload picture" at bounding box center [479, 319] width 15 height 14
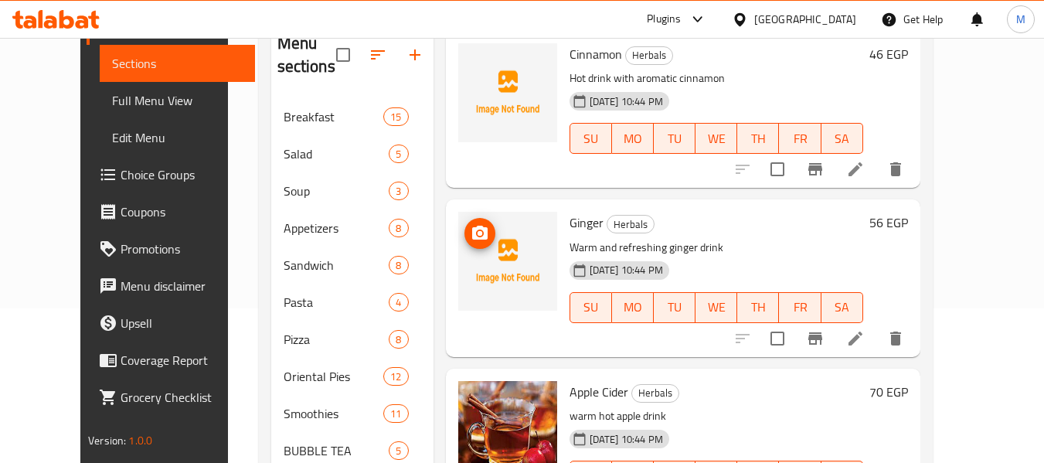
scroll to position [700, 0]
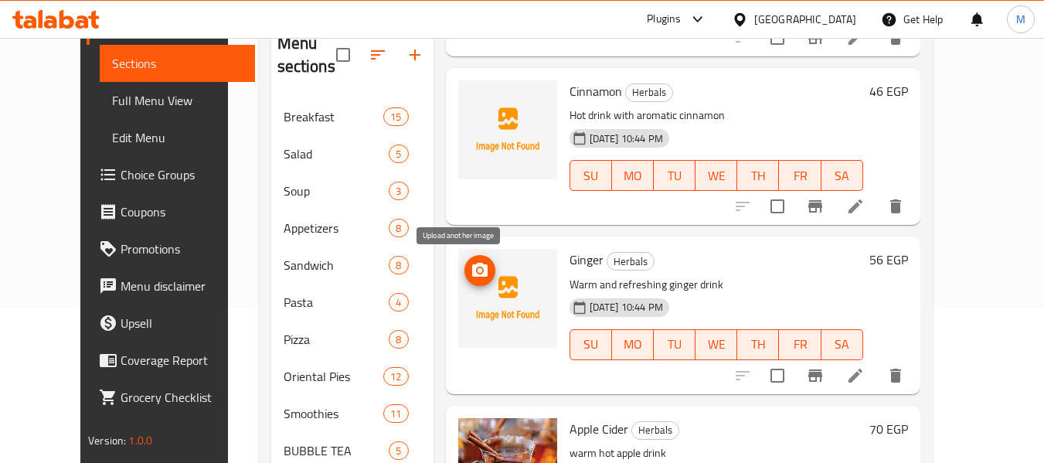
click at [471, 264] on icon "upload picture" at bounding box center [480, 270] width 19 height 19
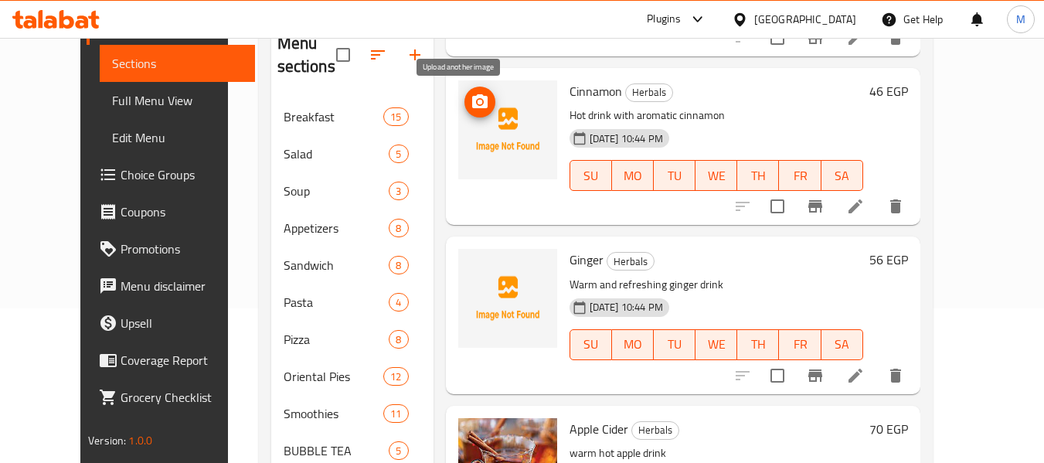
click at [472, 97] on icon "upload picture" at bounding box center [479, 101] width 15 height 14
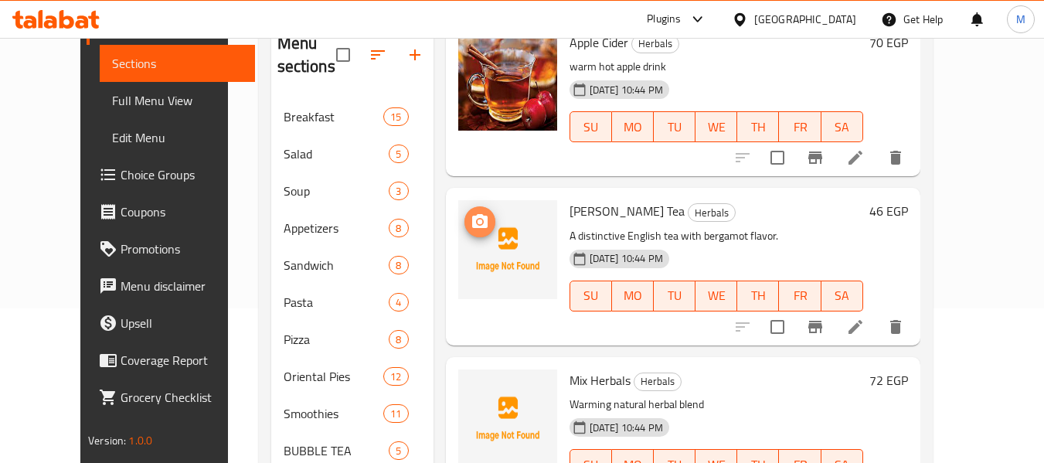
click at [472, 216] on icon "upload picture" at bounding box center [479, 221] width 15 height 14
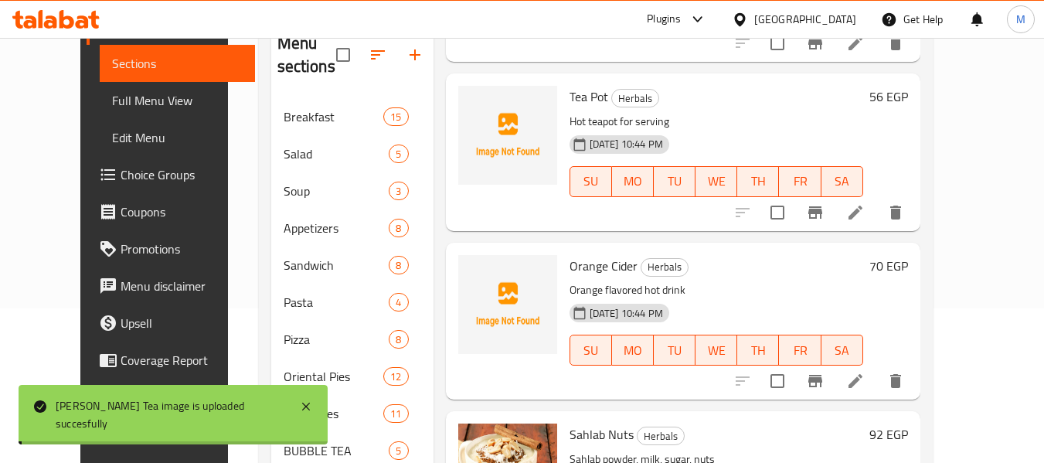
scroll to position [618, 0]
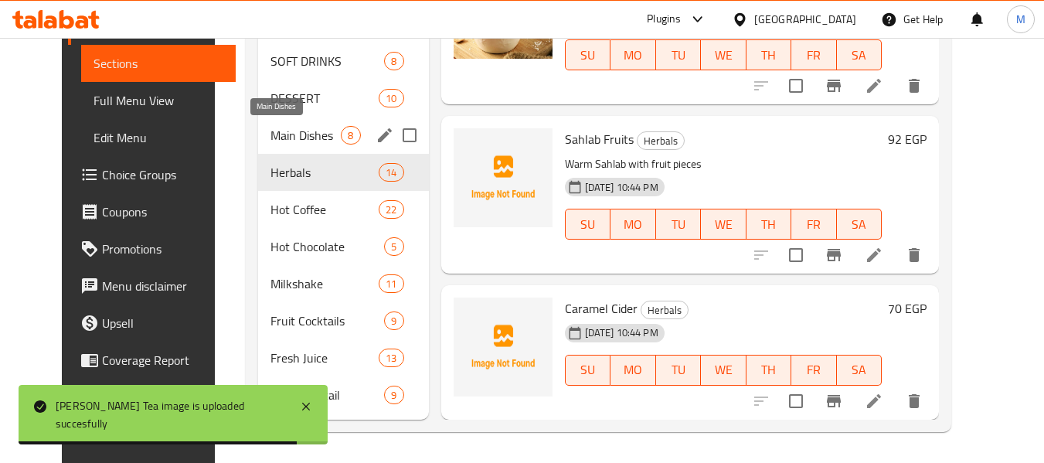
click at [271, 138] on span "Main Dishes" at bounding box center [306, 135] width 70 height 19
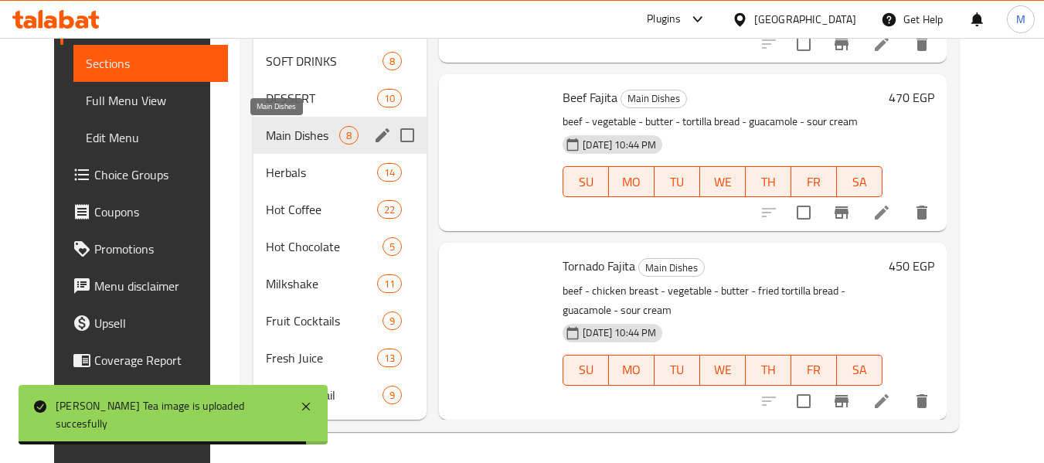
scroll to position [567, 0]
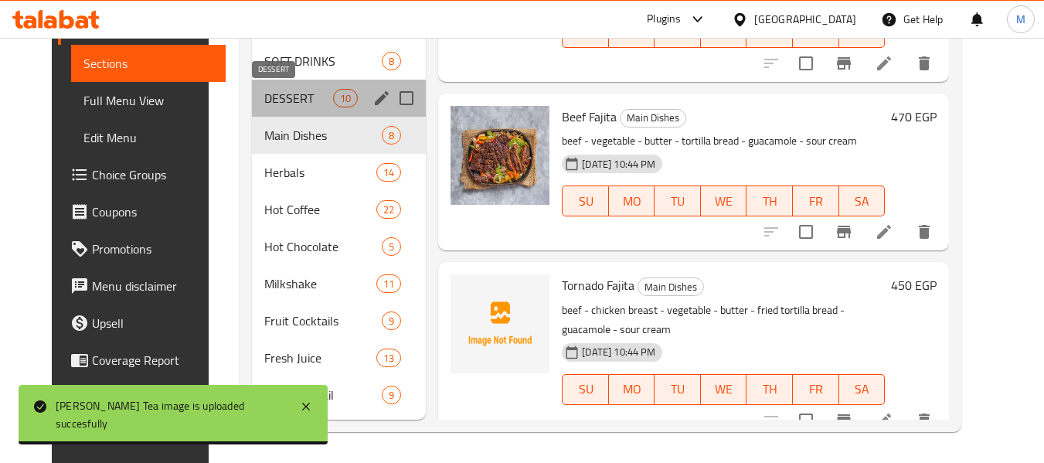
click at [278, 92] on span "DESSERT" at bounding box center [298, 98] width 69 height 19
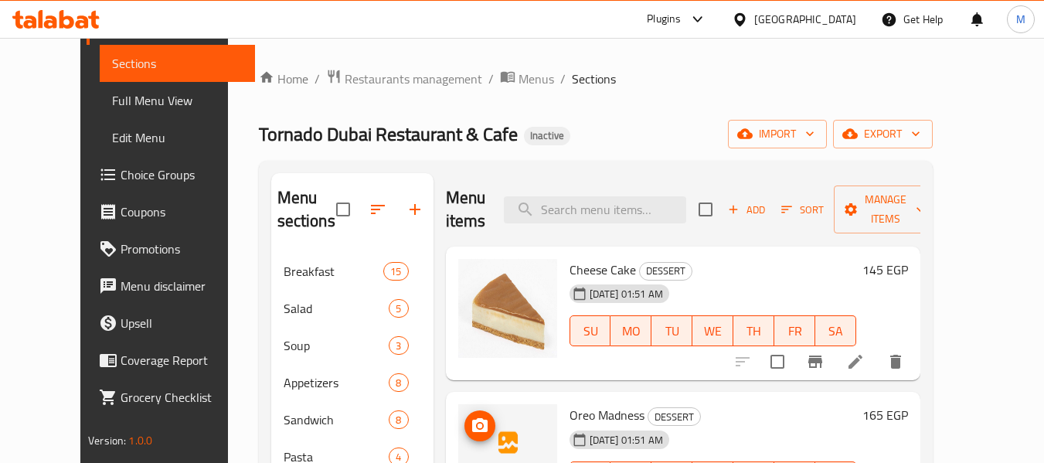
click at [472, 422] on icon "upload picture" at bounding box center [479, 425] width 15 height 14
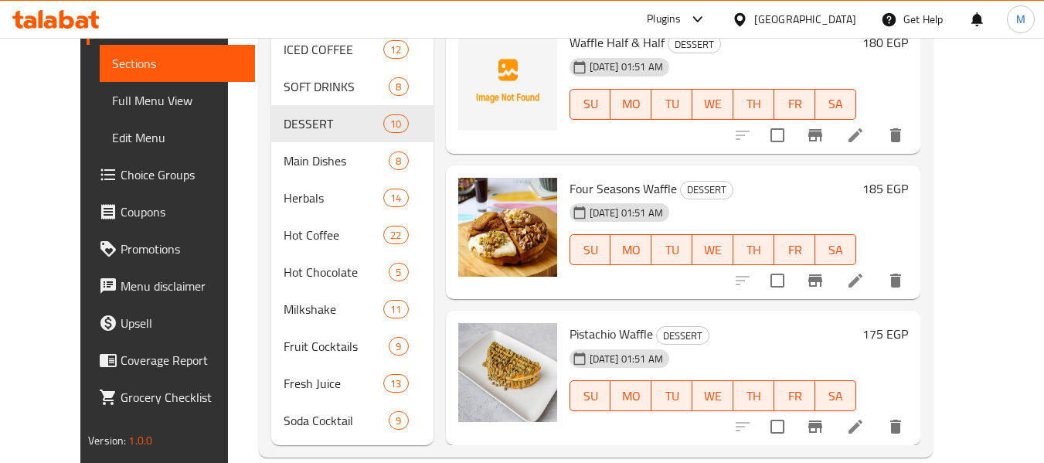
scroll to position [618, 0]
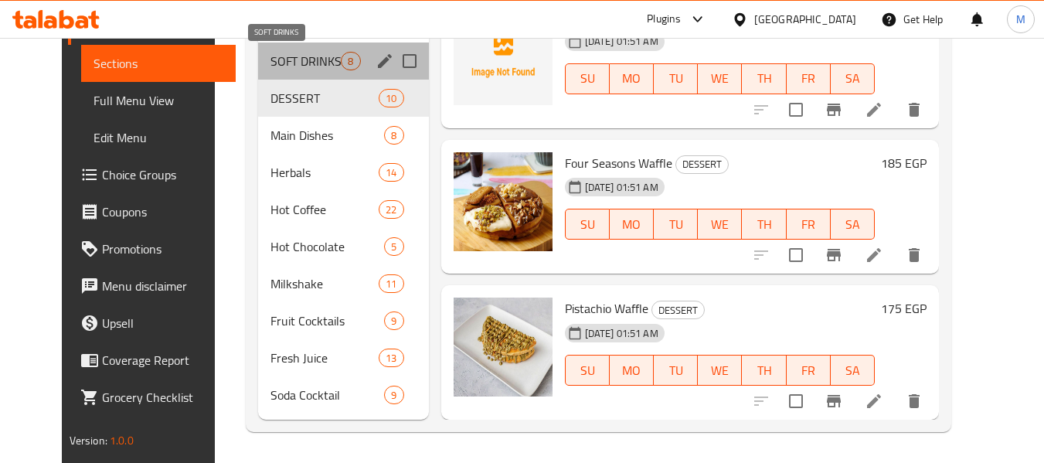
click at [284, 68] on span "SOFT DRINKS" at bounding box center [306, 61] width 70 height 19
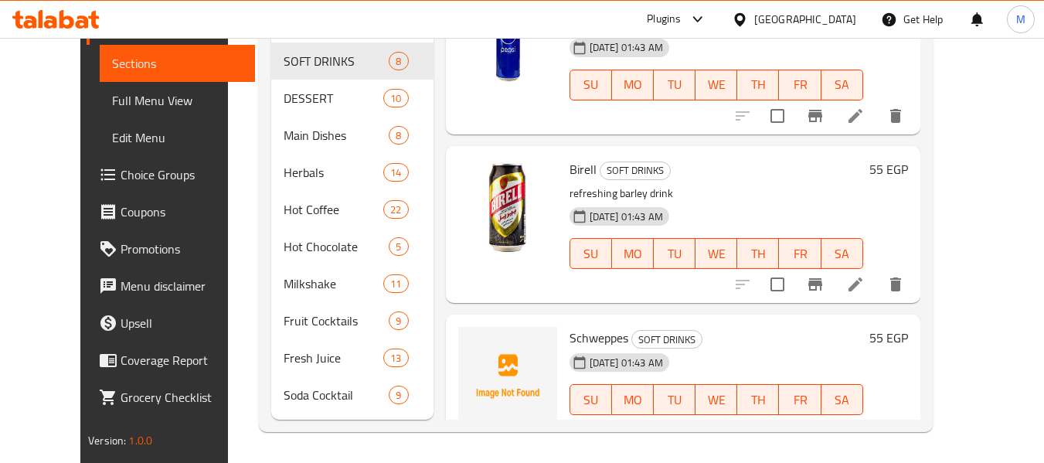
scroll to position [293, 0]
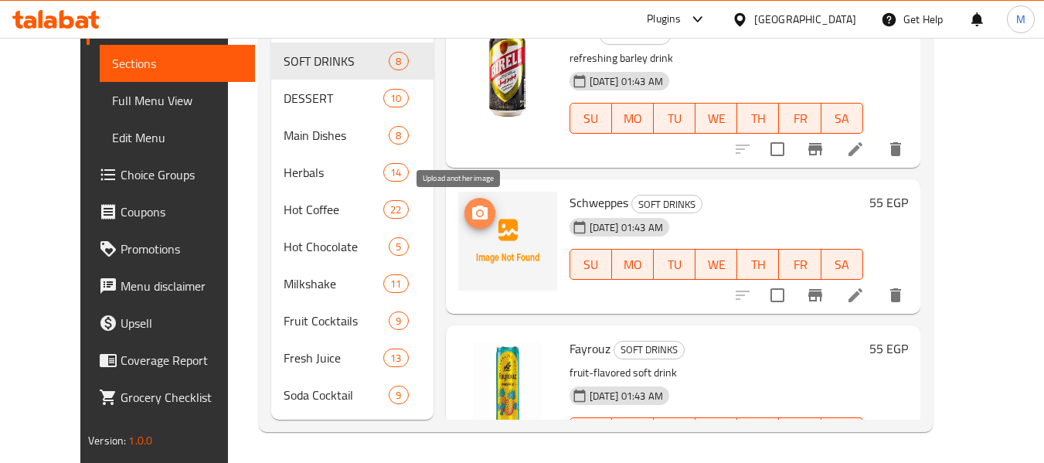
click at [472, 213] on icon "upload picture" at bounding box center [479, 213] width 15 height 14
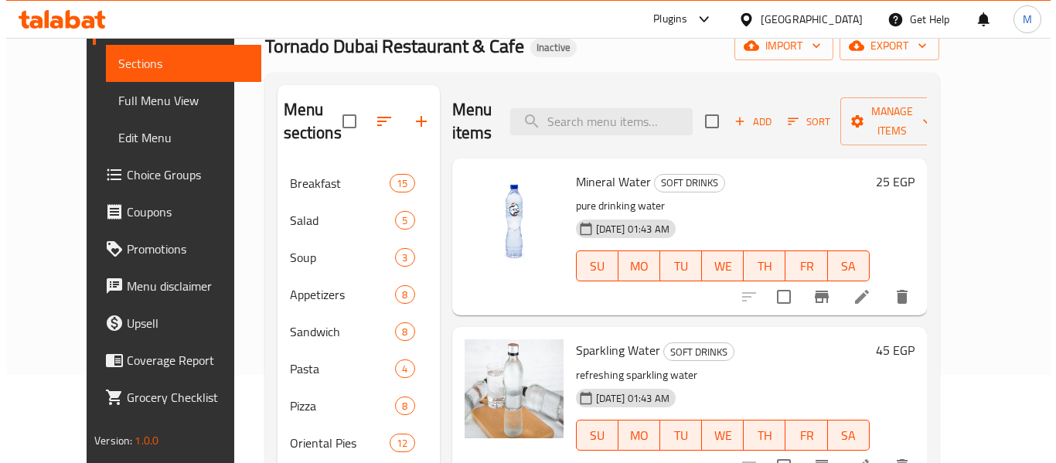
scroll to position [0, 0]
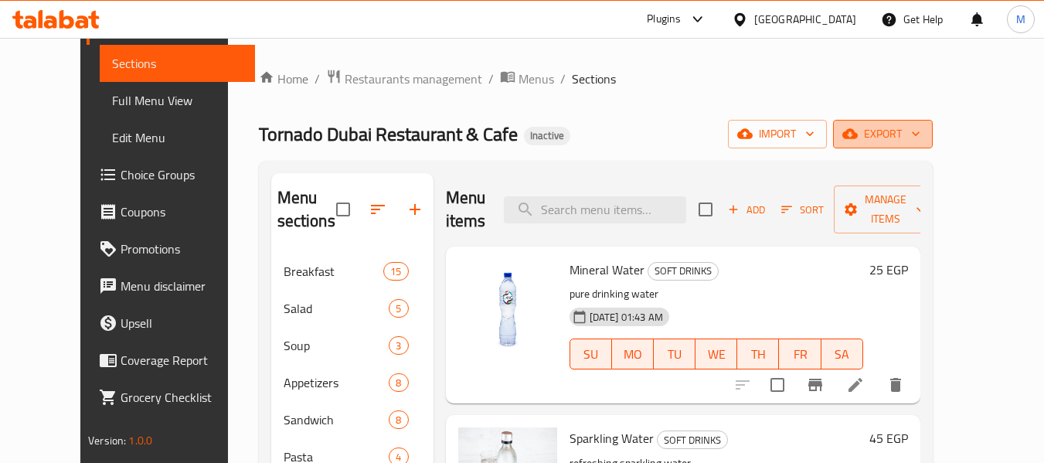
click at [921, 131] on span "export" at bounding box center [883, 133] width 75 height 19
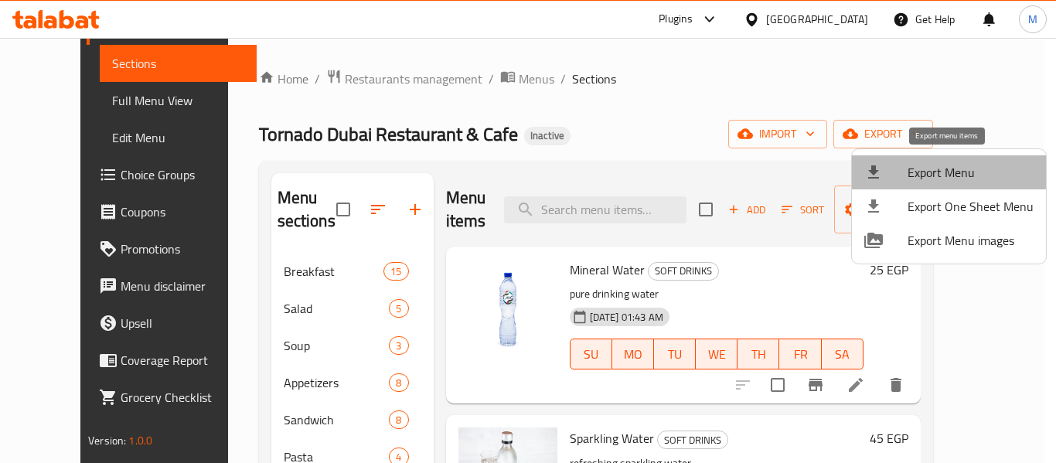
click at [962, 166] on span "Export Menu" at bounding box center [971, 172] width 126 height 19
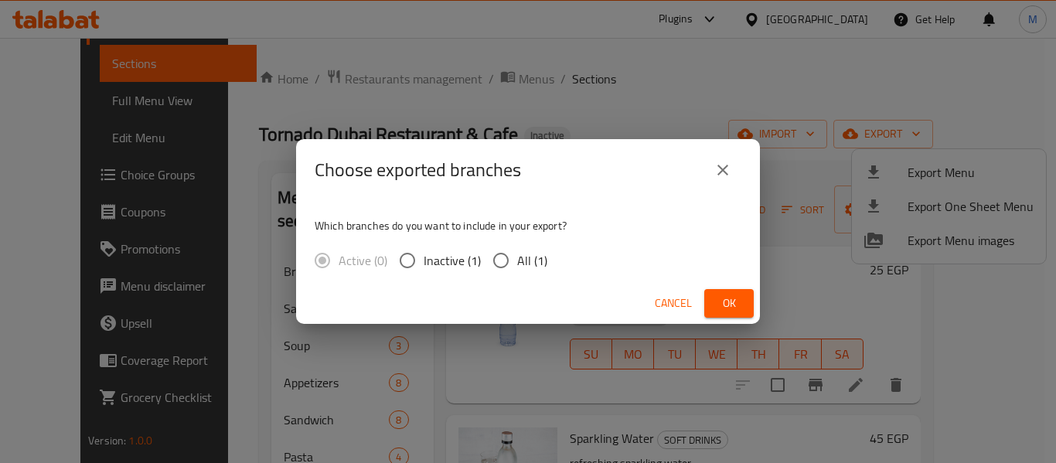
click at [540, 254] on span "All (1)" at bounding box center [532, 260] width 30 height 19
click at [517, 254] on input "All (1)" at bounding box center [501, 260] width 32 height 32
radio input "true"
click at [736, 301] on span "Ok" at bounding box center [729, 303] width 25 height 19
